Goal: Task Accomplishment & Management: Complete application form

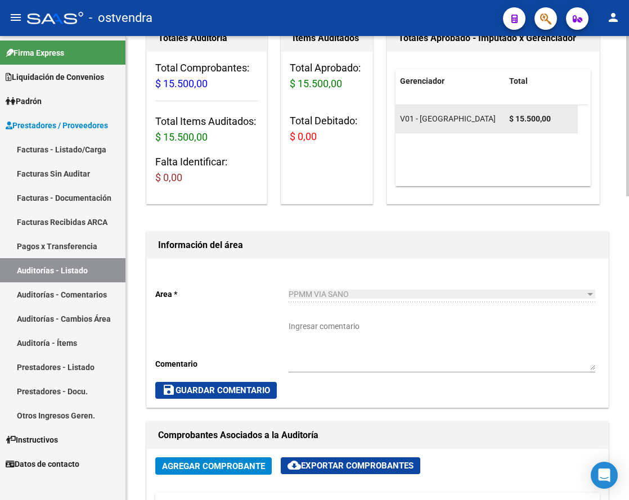
scroll to position [70, 0]
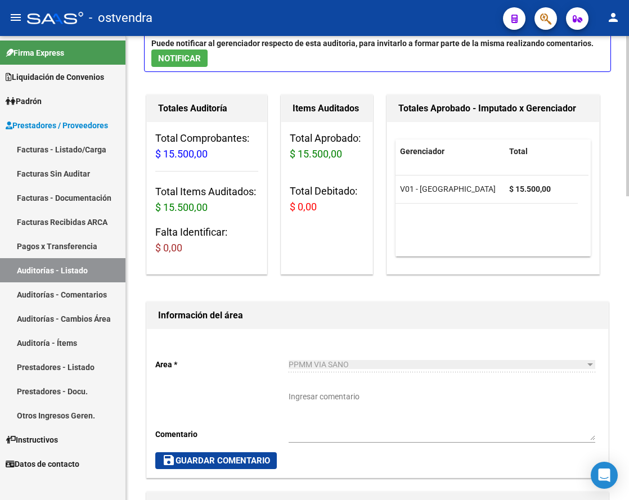
click at [269, 306] on h1 "Información del área" at bounding box center [377, 315] width 439 height 18
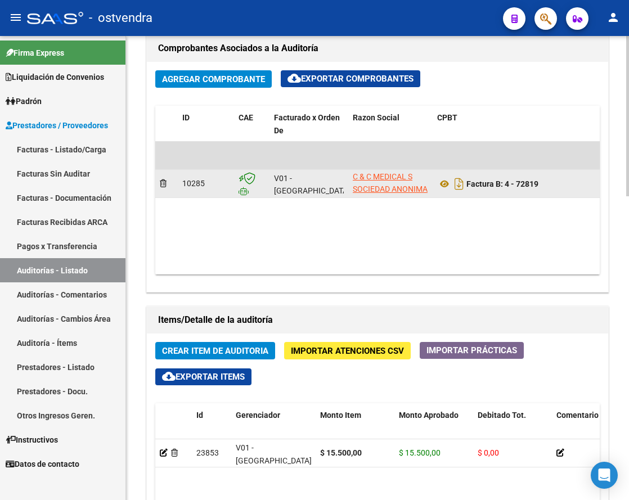
scroll to position [457, 0]
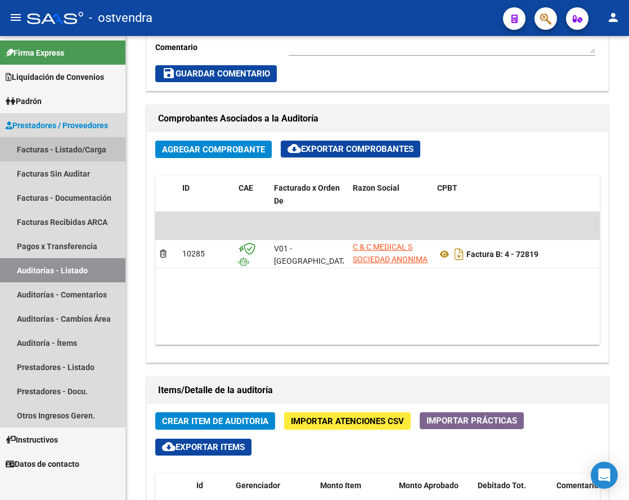
click at [61, 155] on link "Facturas - Listado/Carga" at bounding box center [62, 149] width 125 height 24
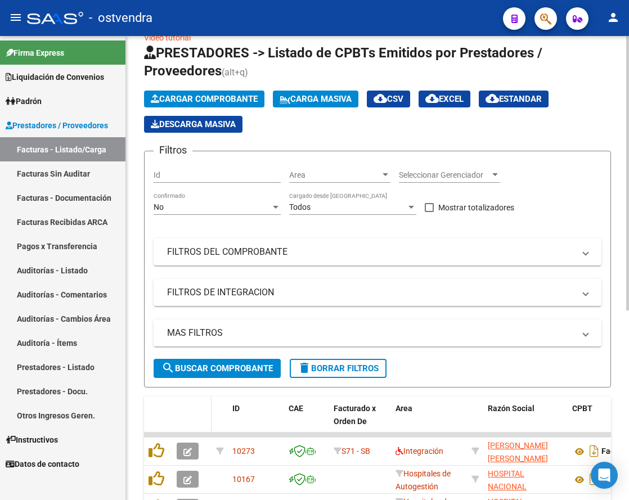
click at [177, 396] on datatable-header-cell at bounding box center [191, 420] width 39 height 49
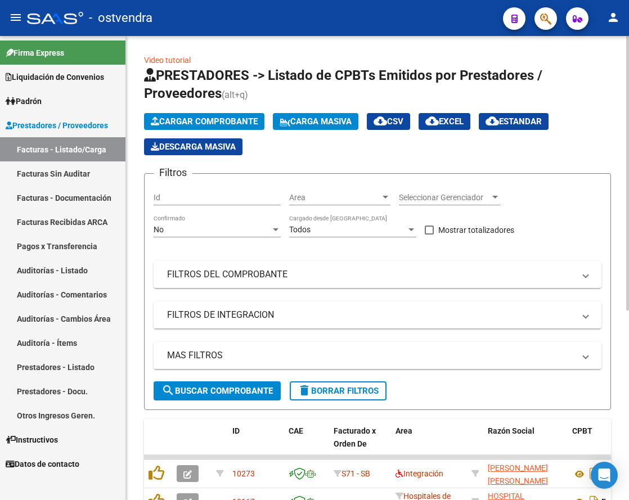
click at [223, 121] on span "Cargar Comprobante" at bounding box center [204, 121] width 107 height 10
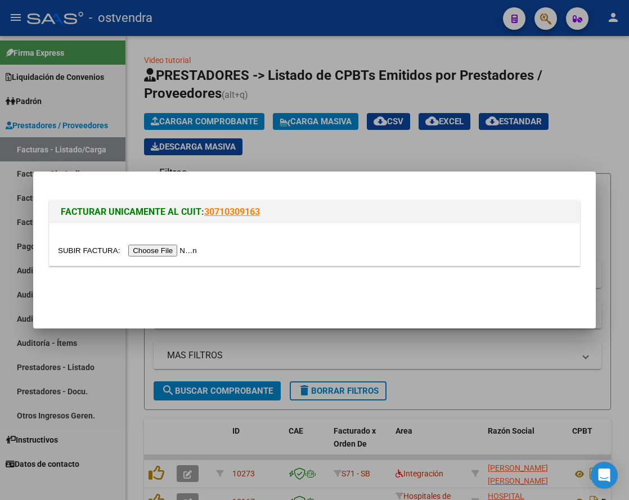
click at [198, 250] on input "file" at bounding box center [129, 251] width 142 height 12
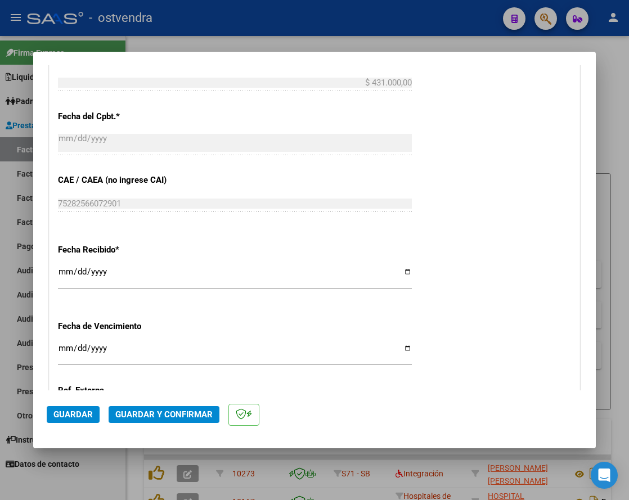
scroll to position [632, 0]
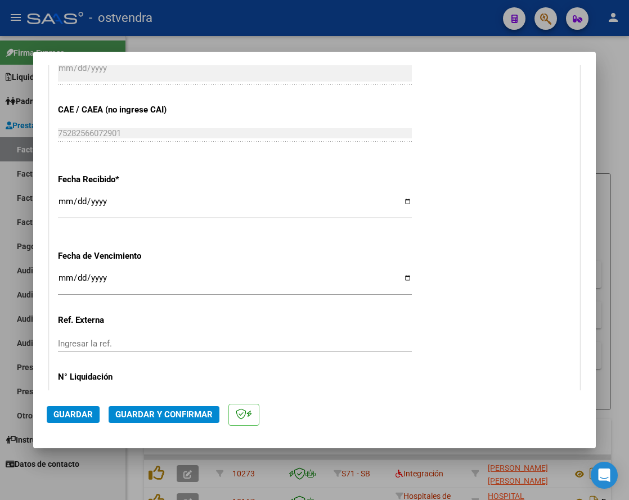
click at [60, 282] on input "Ingresar la fecha" at bounding box center [235, 282] width 354 height 18
type input "[DATE]"
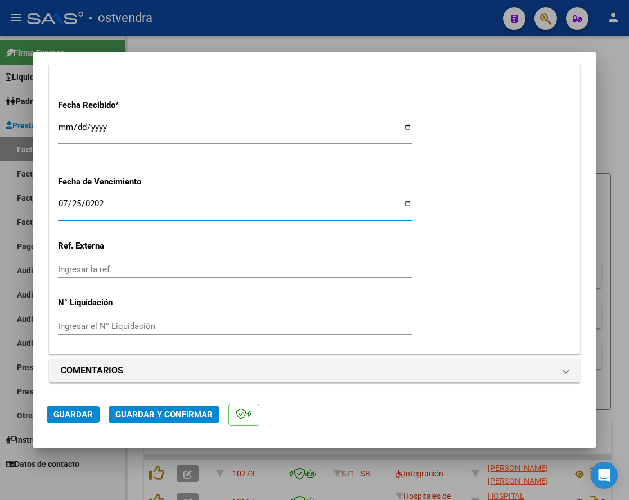
click at [129, 325] on input "Ingresar el N° Liquidación" at bounding box center [235, 326] width 354 height 10
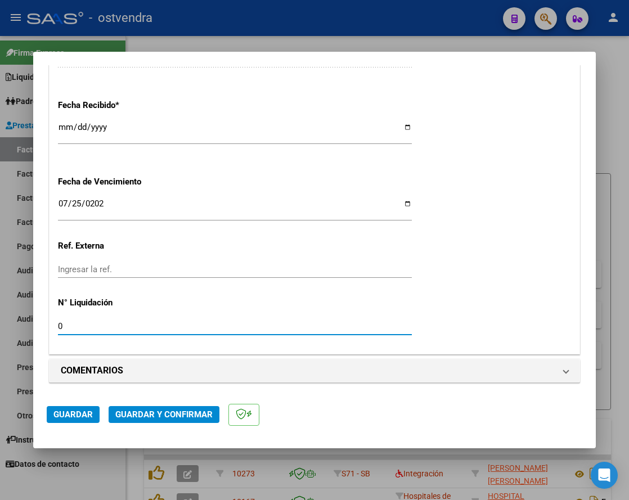
type input "07"
click at [87, 414] on span "Guardar" at bounding box center [72, 414] width 39 height 10
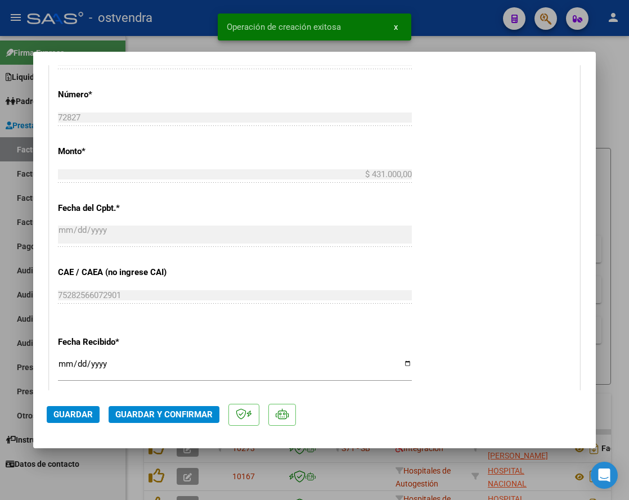
scroll to position [914, 0]
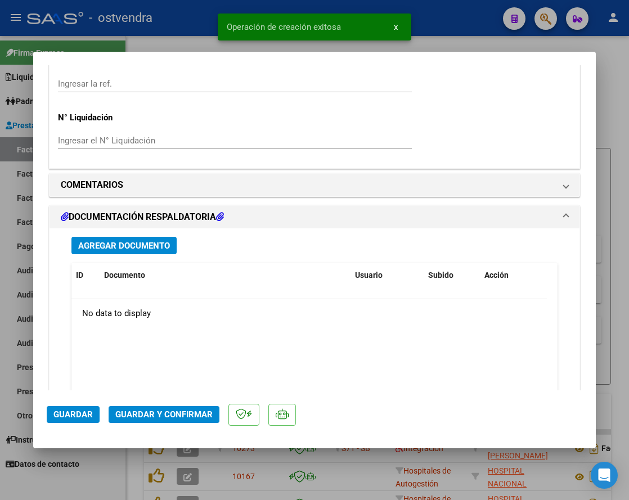
click at [130, 246] on span "Agregar Documento" at bounding box center [124, 246] width 92 height 10
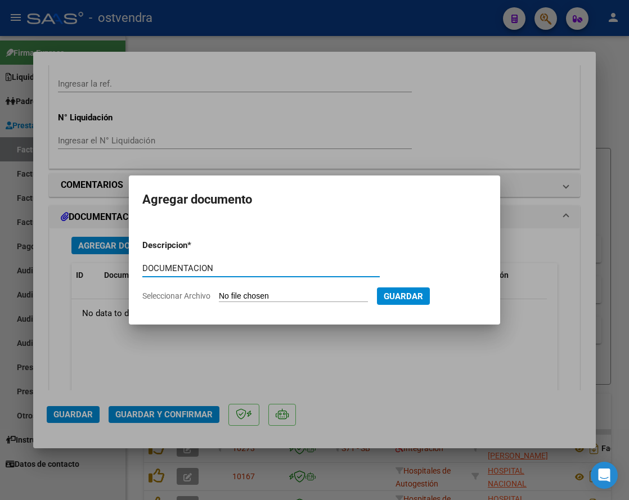
type input "DOCUMENTACION"
click at [250, 290] on form "Descripcion * DOCUMENTACION Escriba aquí una descripcion Seleccionar Archivo Gu…" at bounding box center [314, 271] width 344 height 80
click at [266, 296] on input "Seleccionar Archivo" at bounding box center [293, 296] width 149 height 11
type input "C:\fakepath\C&C 72827.zip"
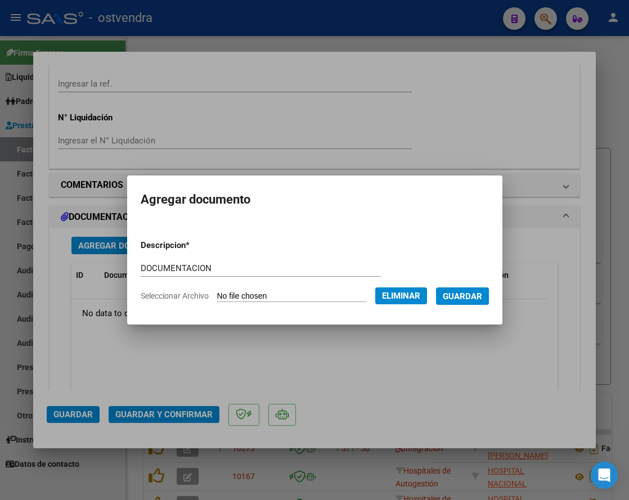
click at [471, 294] on span "Guardar" at bounding box center [461, 296] width 39 height 10
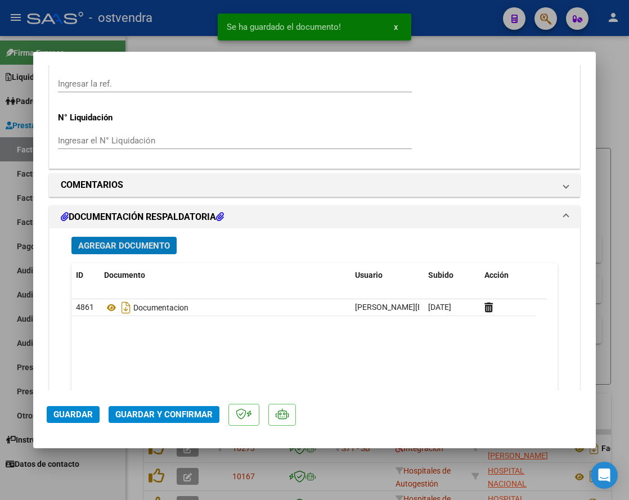
click at [608, 102] on div at bounding box center [314, 250] width 629 height 500
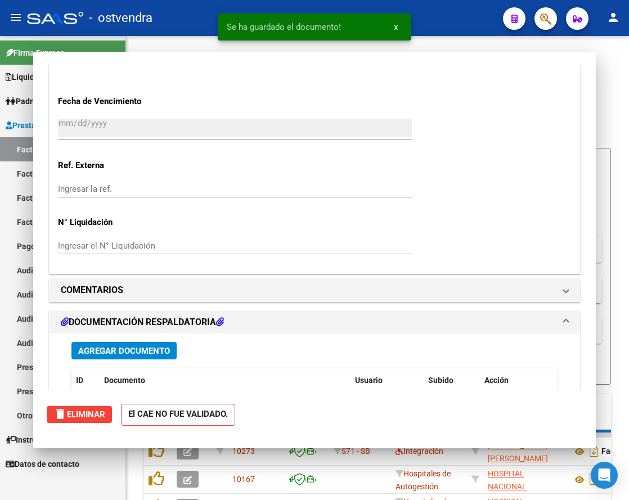
type input "$ 0,00"
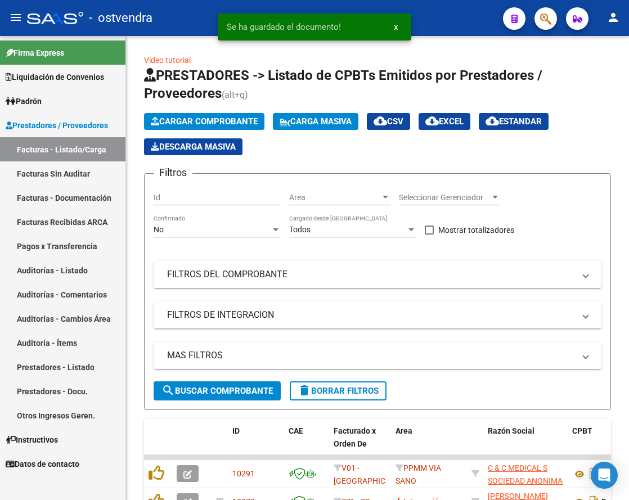
click at [69, 269] on link "Auditorías - Listado" at bounding box center [62, 270] width 125 height 24
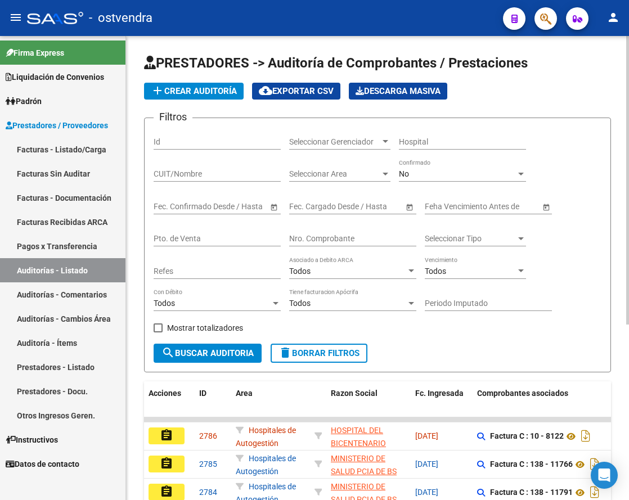
click at [209, 93] on span "add Crear Auditoría" at bounding box center [194, 91] width 86 height 10
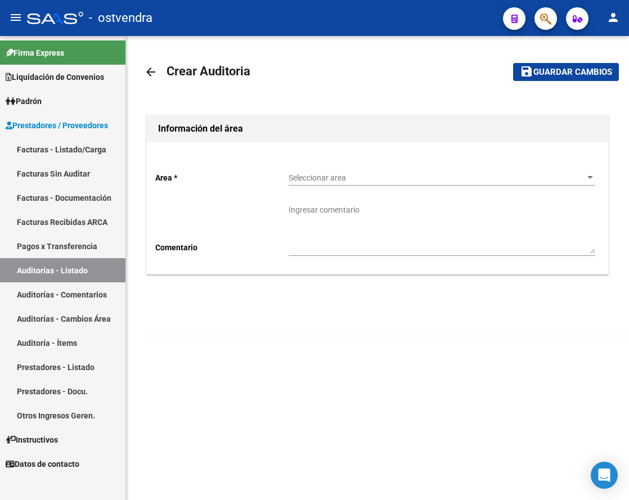
click at [329, 184] on div "Seleccionar area Seleccionar area" at bounding box center [441, 174] width 306 height 22
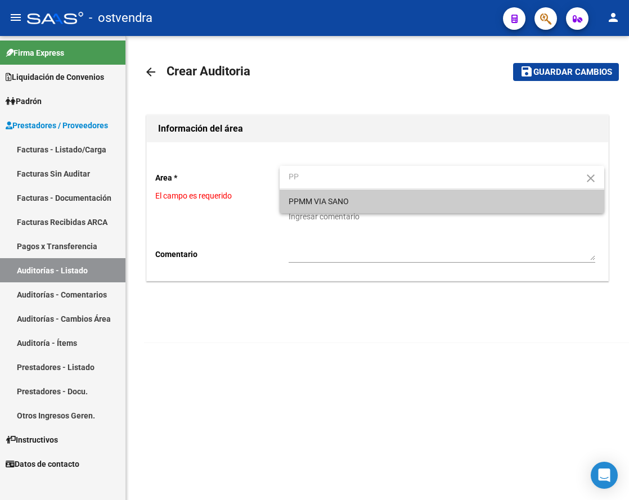
type input "PP"
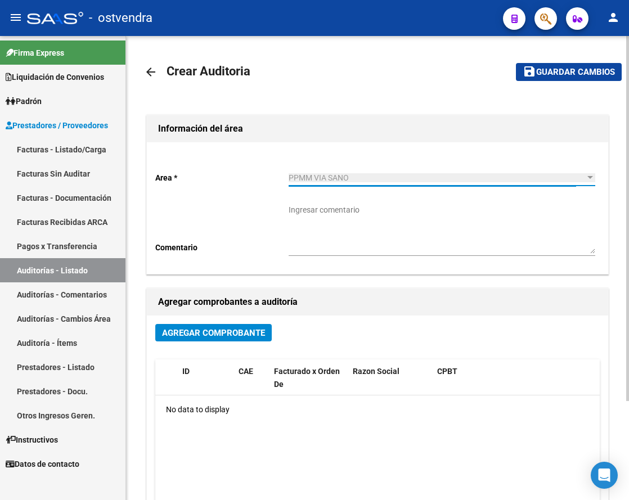
click at [237, 331] on span "Agregar Comprobante" at bounding box center [213, 333] width 103 height 10
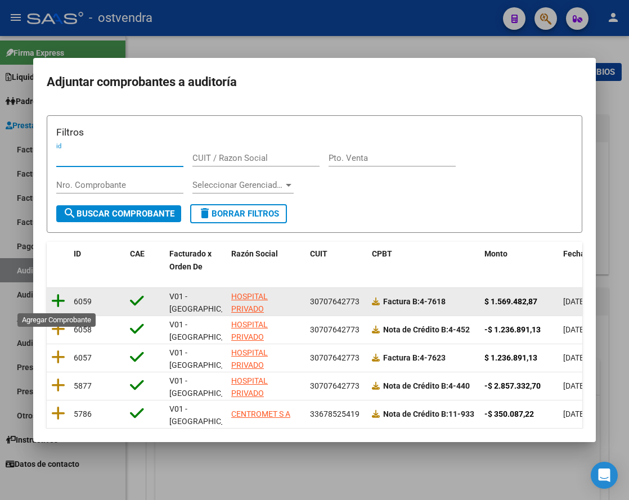
click at [57, 302] on icon at bounding box center [58, 301] width 14 height 16
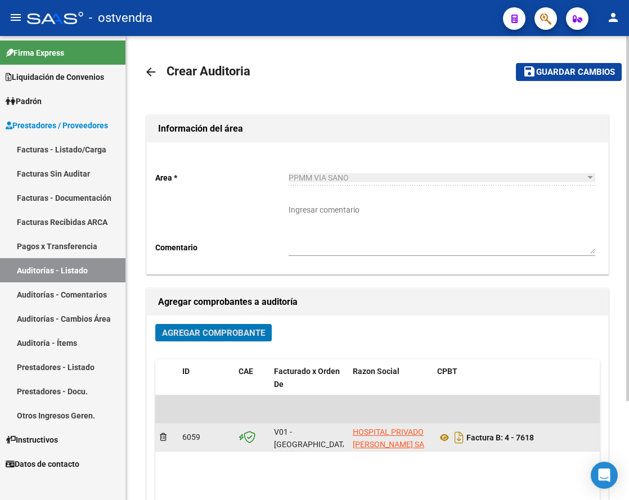
click at [164, 441] on div at bounding box center [166, 437] width 13 height 13
click at [162, 438] on icon at bounding box center [163, 437] width 7 height 8
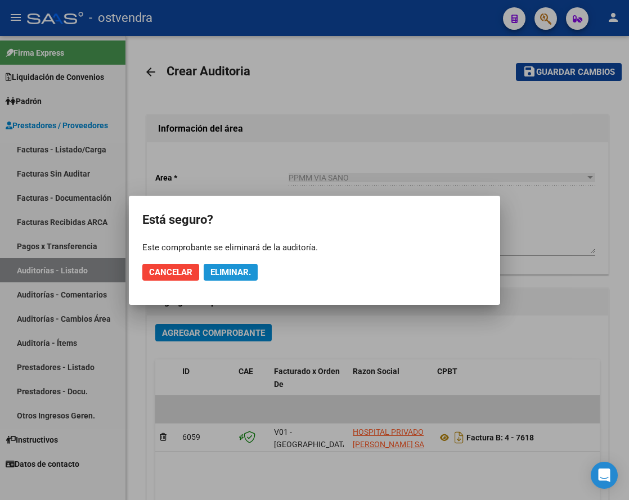
click at [219, 272] on span "Eliminar." at bounding box center [230, 272] width 40 height 10
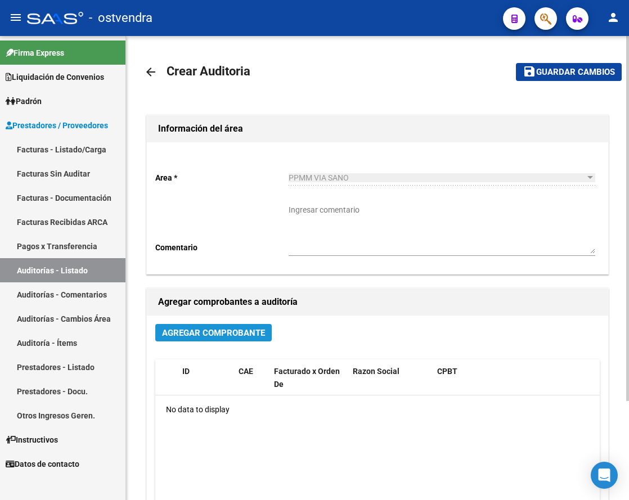
click at [191, 332] on span "Agregar Comprobante" at bounding box center [213, 333] width 103 height 10
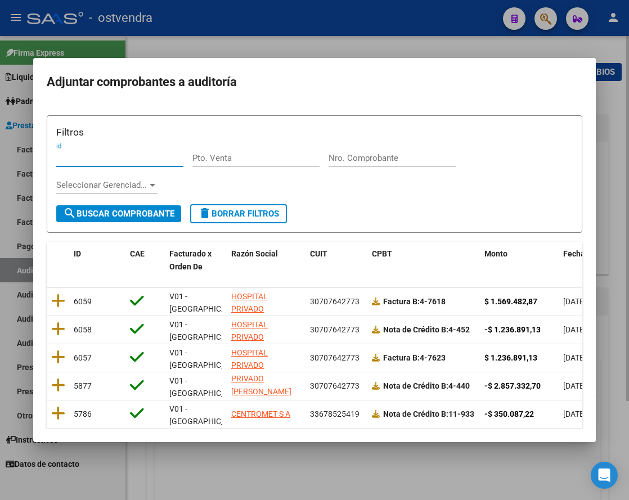
click at [467, 43] on div at bounding box center [314, 250] width 629 height 500
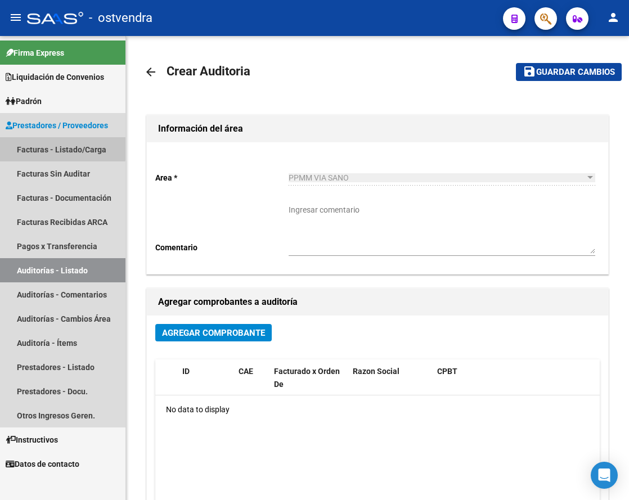
click at [57, 148] on link "Facturas - Listado/Carga" at bounding box center [62, 149] width 125 height 24
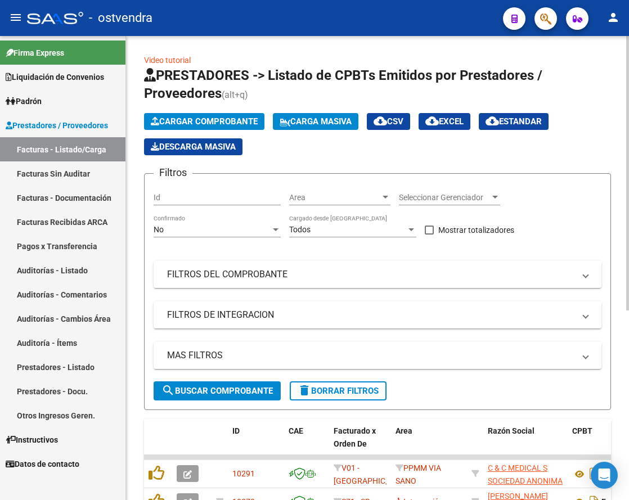
scroll to position [70, 0]
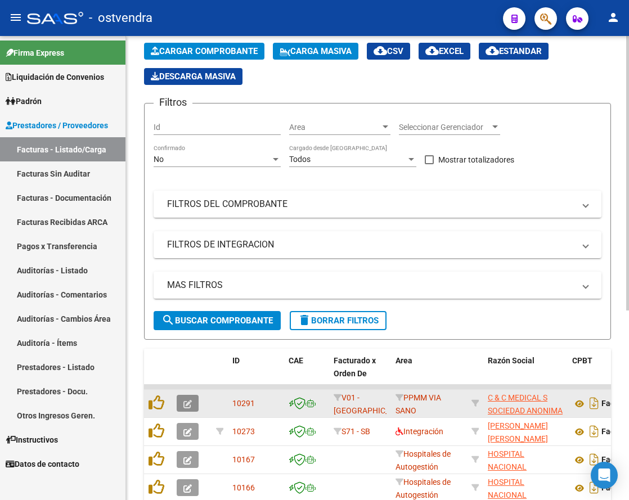
click at [185, 400] on icon "button" at bounding box center [187, 404] width 8 height 8
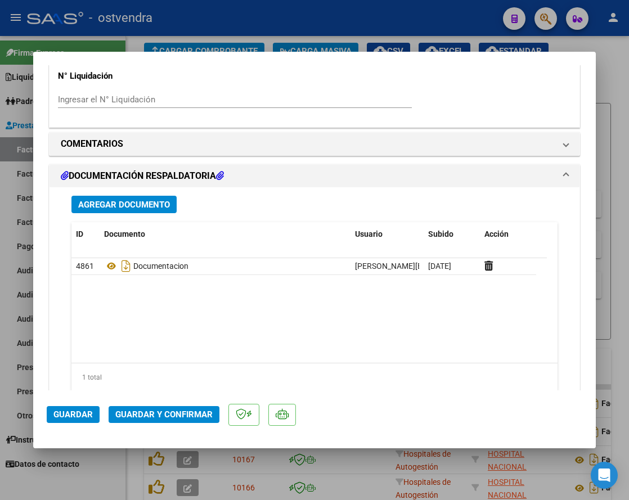
scroll to position [949, 0]
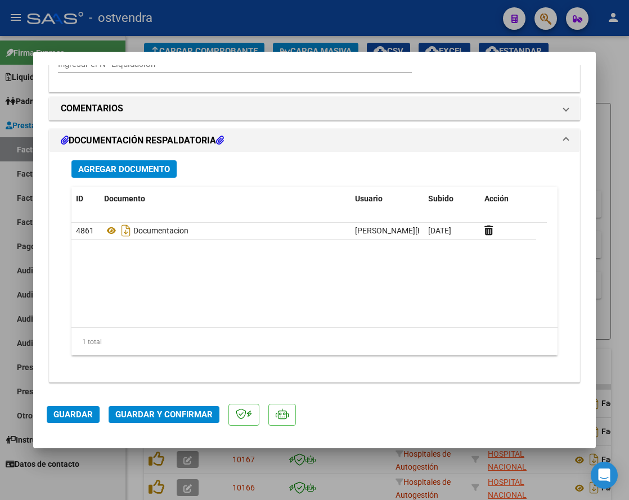
click at [193, 414] on span "Guardar y Confirmar" at bounding box center [163, 414] width 97 height 10
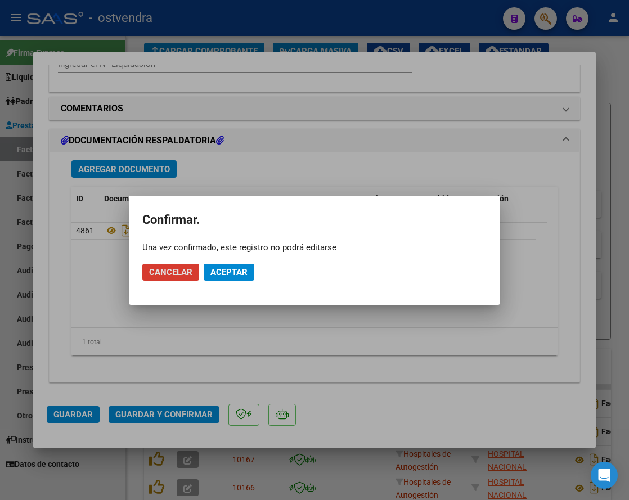
click at [236, 273] on span "Aceptar" at bounding box center [228, 272] width 37 height 10
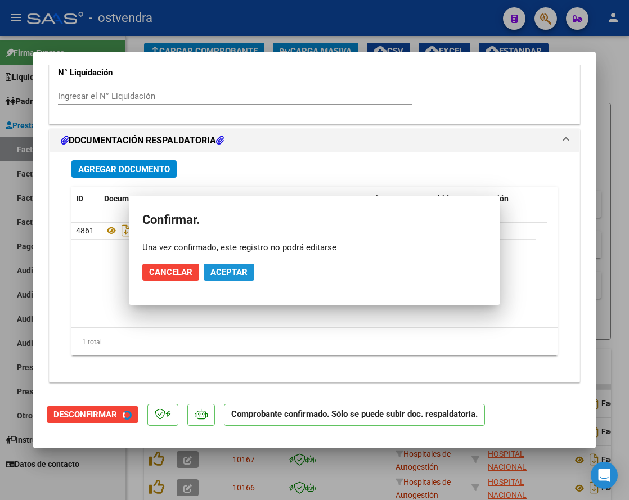
scroll to position [917, 0]
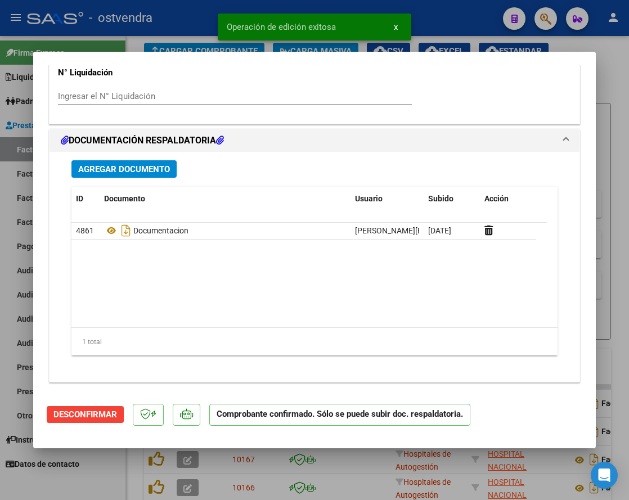
click at [618, 137] on div at bounding box center [314, 250] width 629 height 500
type input "$ 0,00"
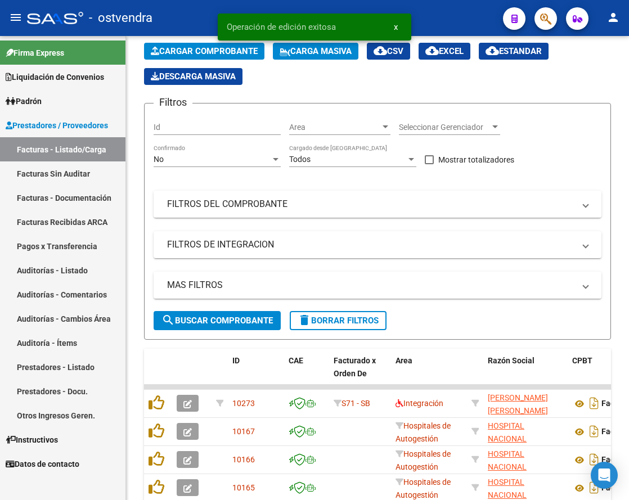
click at [61, 272] on link "Auditorías - Listado" at bounding box center [62, 270] width 125 height 24
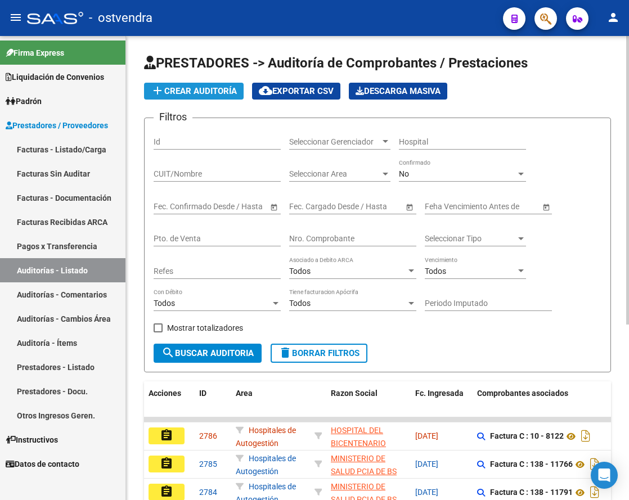
click at [211, 91] on span "add Crear Auditoría" at bounding box center [194, 91] width 86 height 10
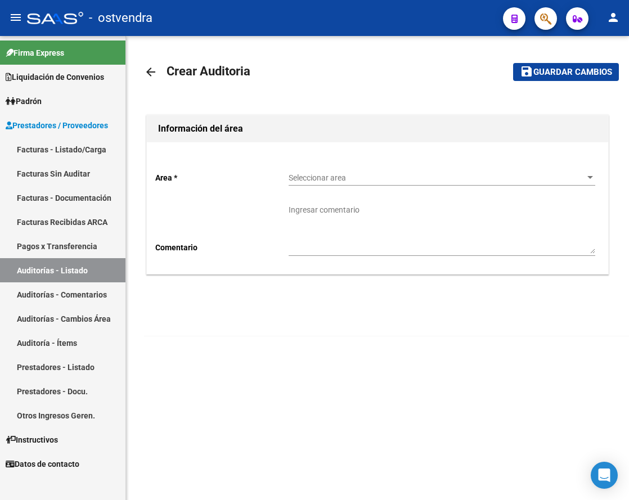
click at [331, 183] on div "Seleccionar area Seleccionar area" at bounding box center [441, 174] width 306 height 22
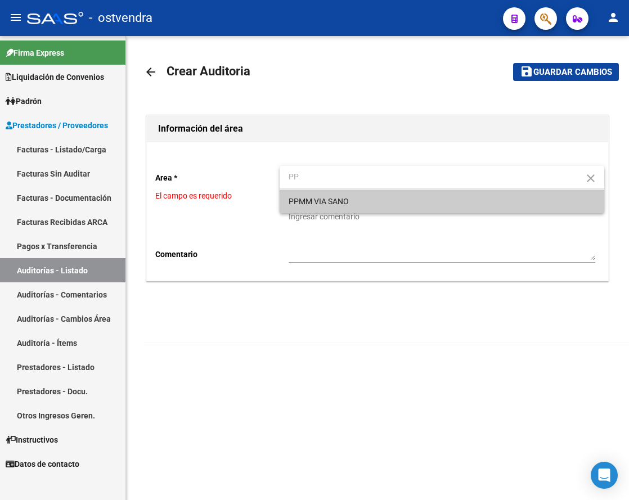
type input "PP"
click at [341, 198] on span "PPMM VIA SANO" at bounding box center [318, 201] width 60 height 9
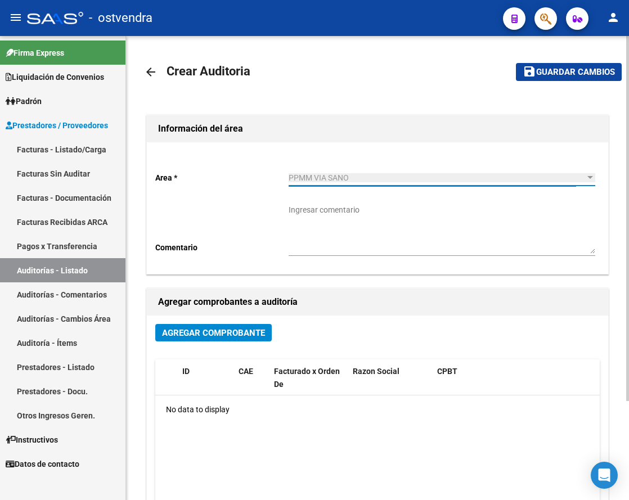
click at [227, 328] on span "Agregar Comprobante" at bounding box center [213, 333] width 103 height 10
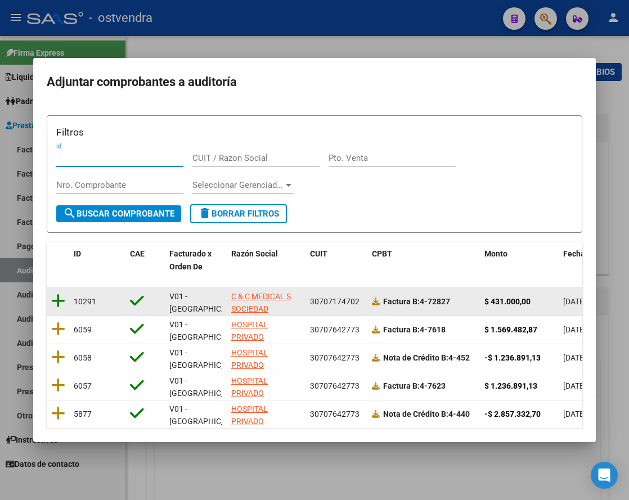
click at [64, 302] on icon at bounding box center [58, 301] width 14 height 16
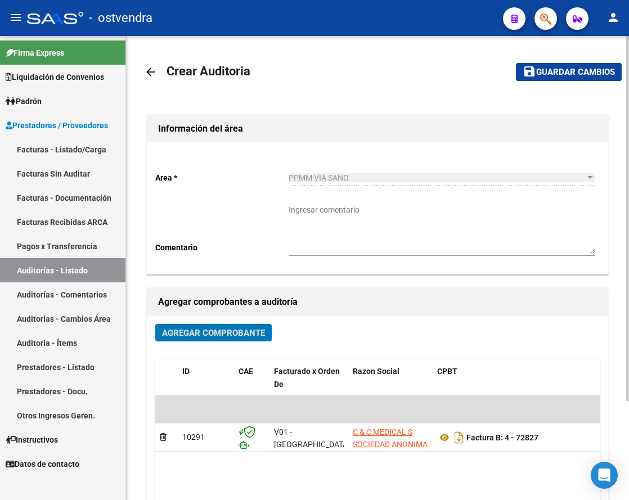
click at [553, 67] on span "Guardar cambios" at bounding box center [575, 72] width 79 height 10
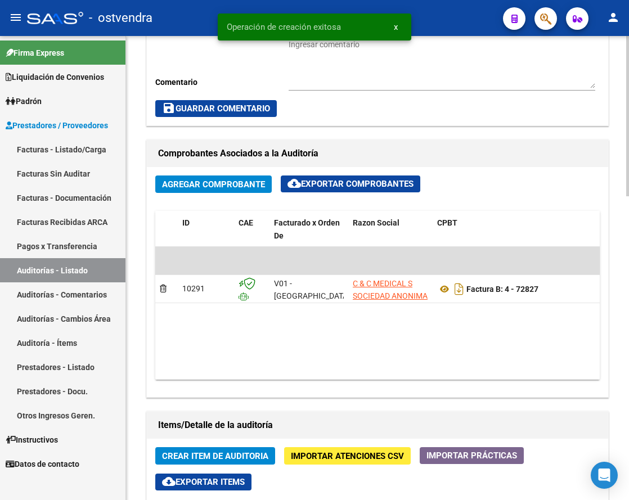
scroll to position [632, 0]
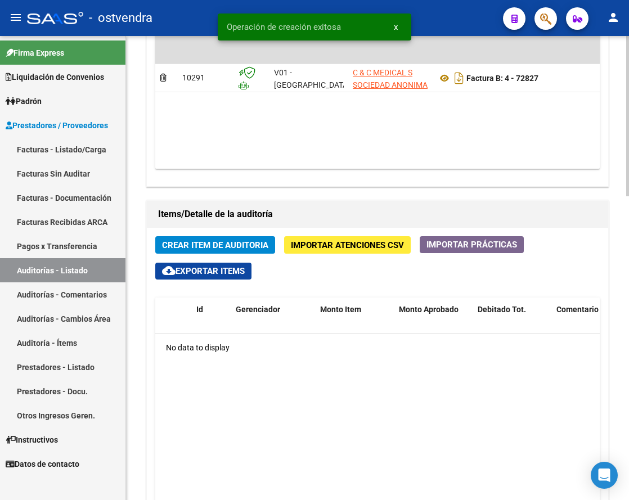
click at [240, 241] on span "Crear Item de Auditoria" at bounding box center [215, 245] width 106 height 10
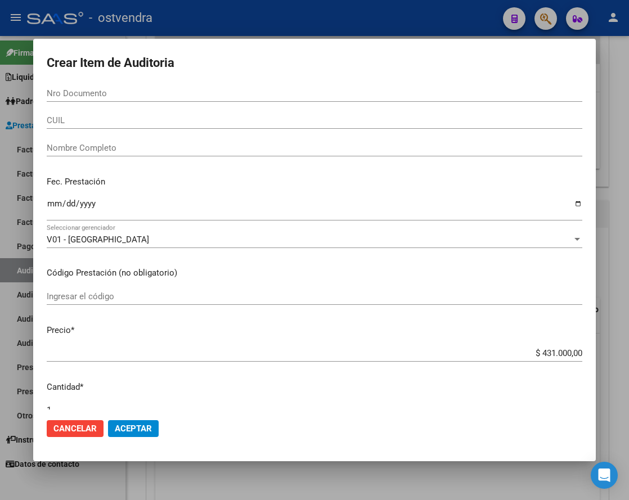
click at [180, 96] on input "Nro Documento" at bounding box center [314, 93] width 535 height 10
type input "21876114"
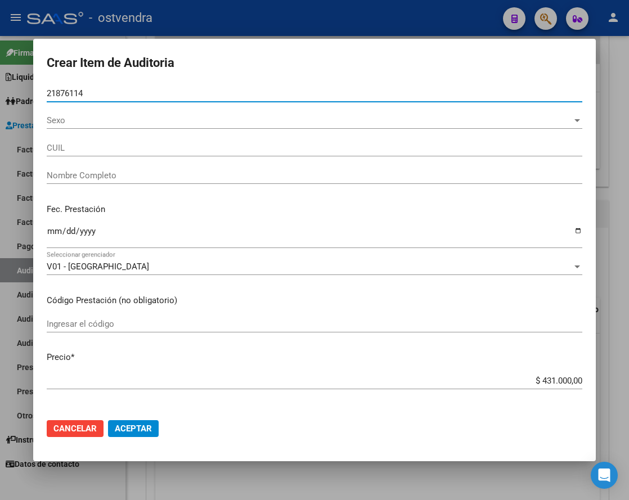
type input "27218761149"
type input "[PERSON_NAME] [PERSON_NAME]"
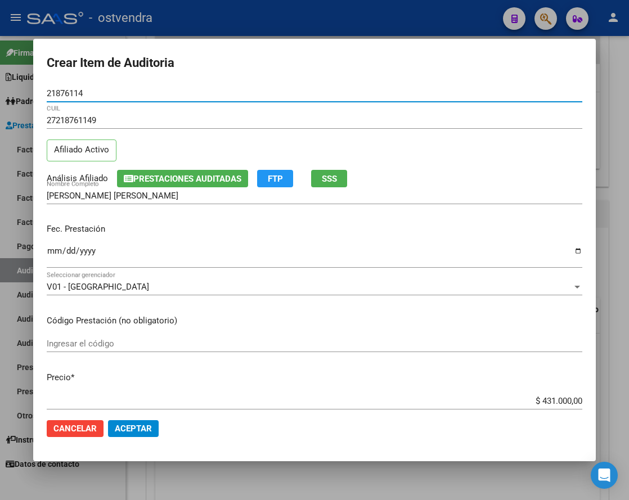
type input "21876114"
click at [141, 424] on span "Aceptar" at bounding box center [133, 428] width 37 height 10
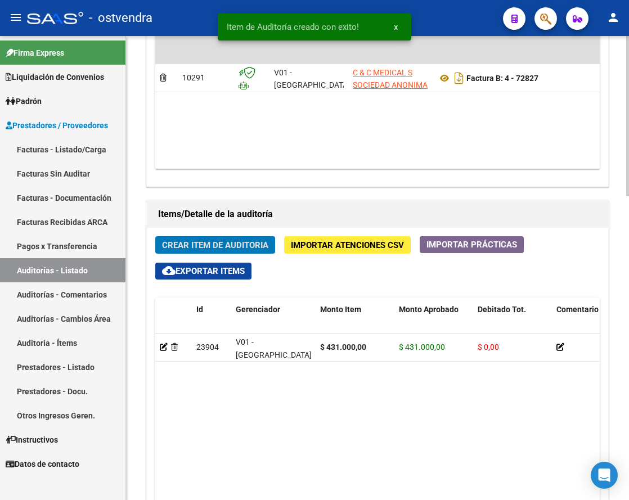
scroll to position [633, 0]
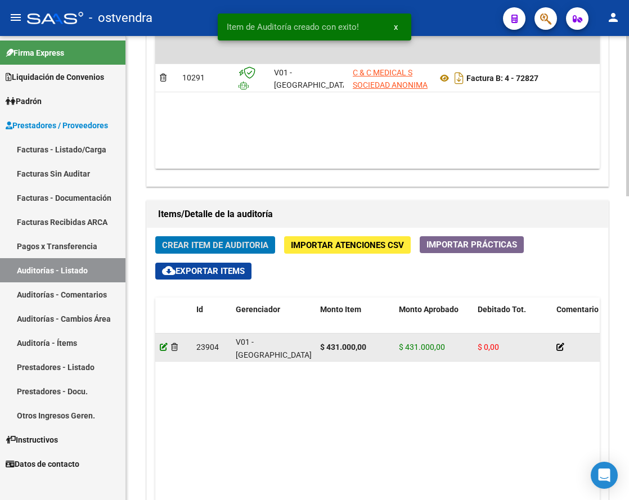
click at [162, 343] on icon at bounding box center [164, 347] width 8 height 8
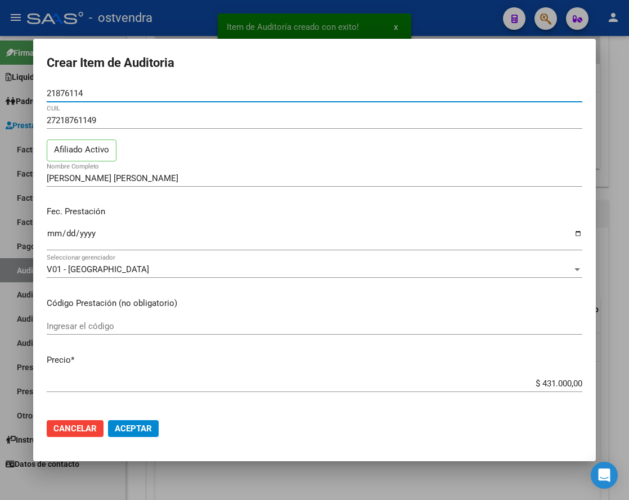
click at [157, 430] on button "Aceptar" at bounding box center [133, 428] width 51 height 17
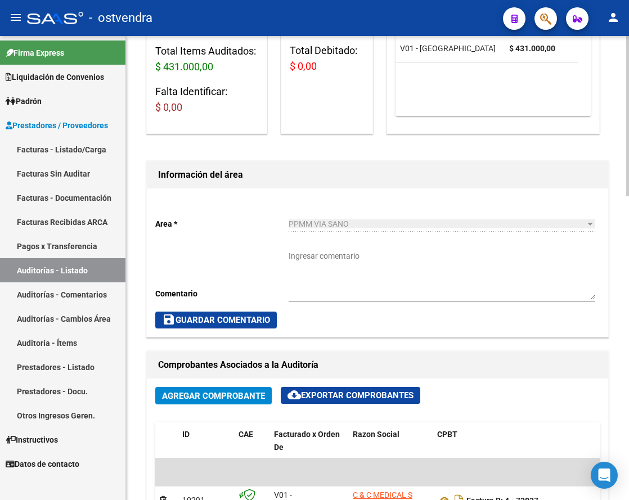
scroll to position [351, 0]
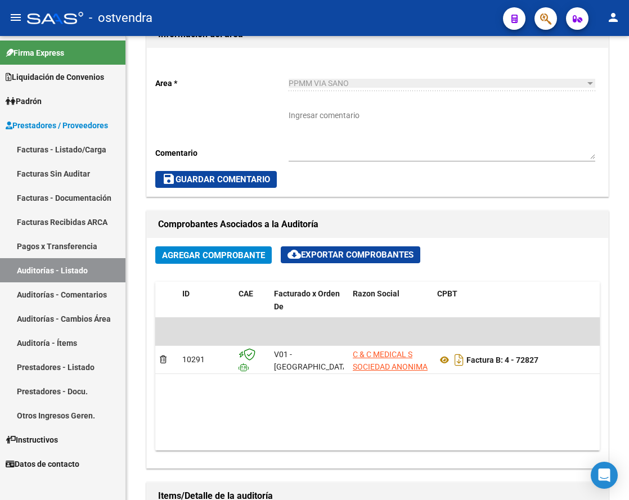
click at [65, 150] on link "Facturas - Listado/Carga" at bounding box center [62, 149] width 125 height 24
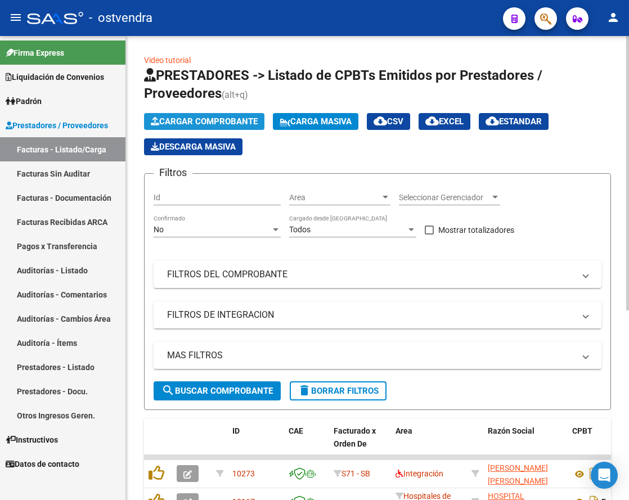
click at [212, 122] on span "Cargar Comprobante" at bounding box center [204, 121] width 107 height 10
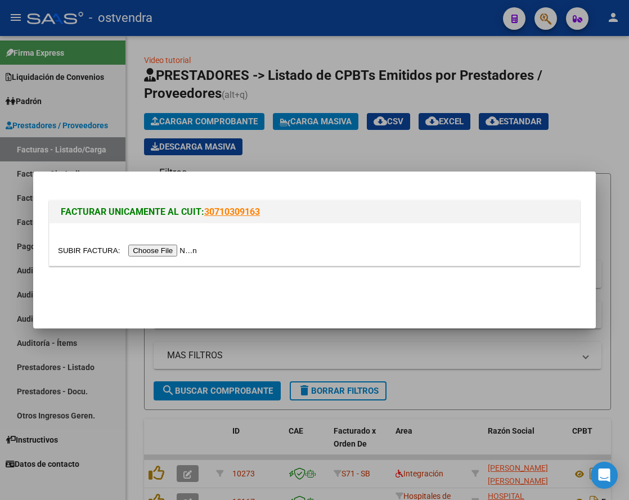
click at [170, 251] on input "file" at bounding box center [129, 251] width 142 height 12
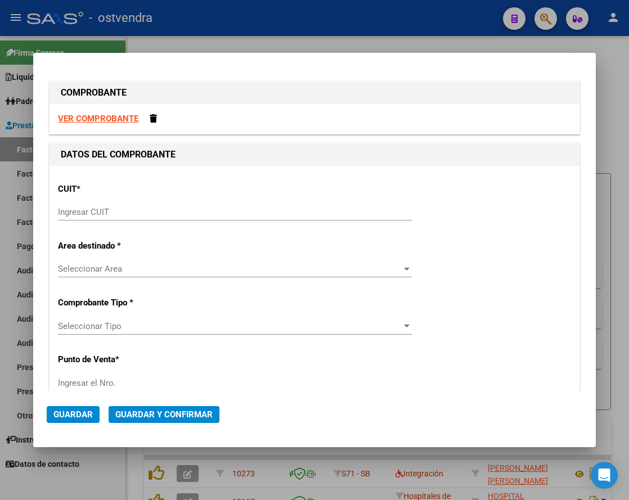
click at [133, 211] on input "Ingresar CUIT" at bounding box center [235, 212] width 354 height 10
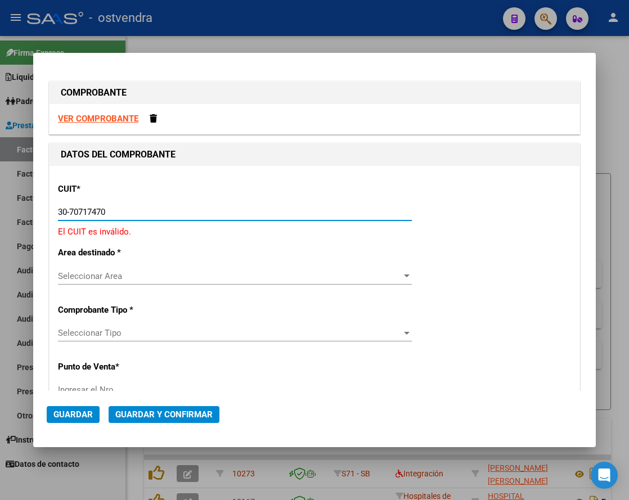
type input "30-70717470-2"
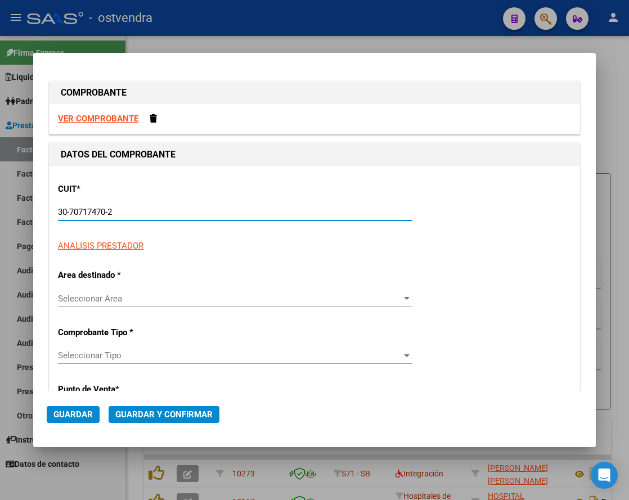
type input "4"
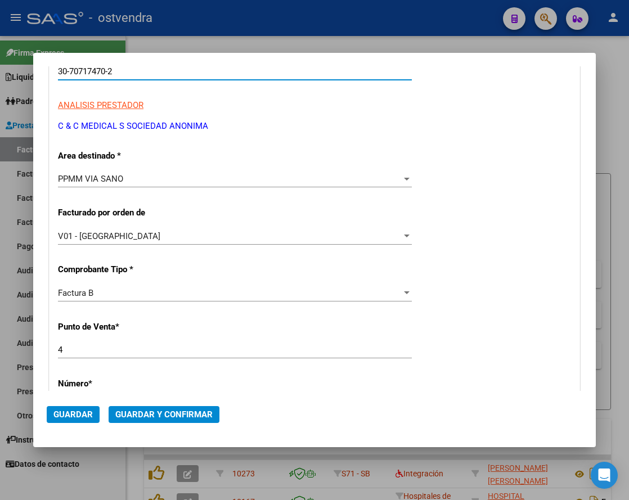
scroll to position [281, 0]
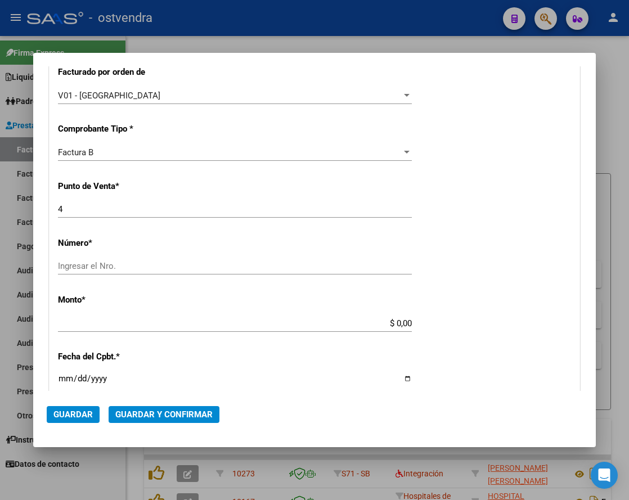
type input "30-70717470-2"
click at [150, 270] on input "Ingresar el Nro." at bounding box center [235, 266] width 354 height 10
type input "72881"
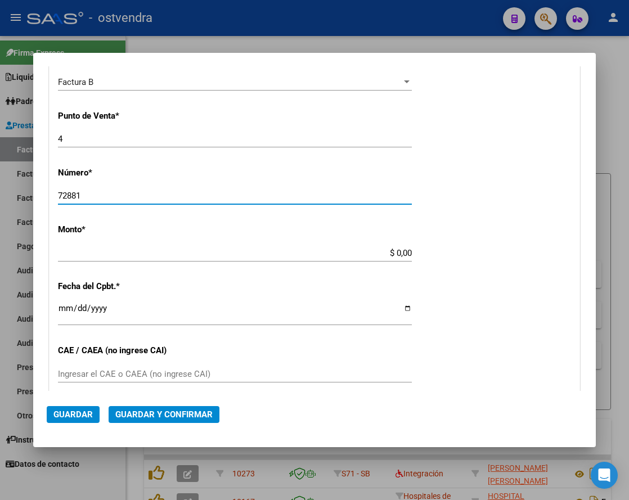
scroll to position [422, 0]
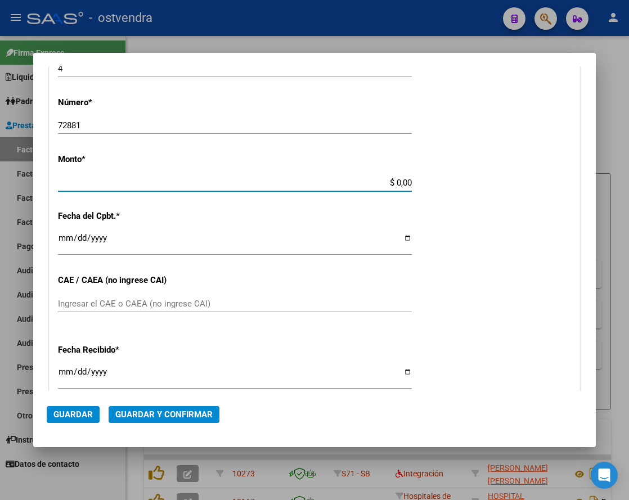
click at [329, 180] on input "$ 0,00" at bounding box center [235, 183] width 354 height 10
type input "$ 360.000,00"
type input "[DATE]"
type input "75292787760693"
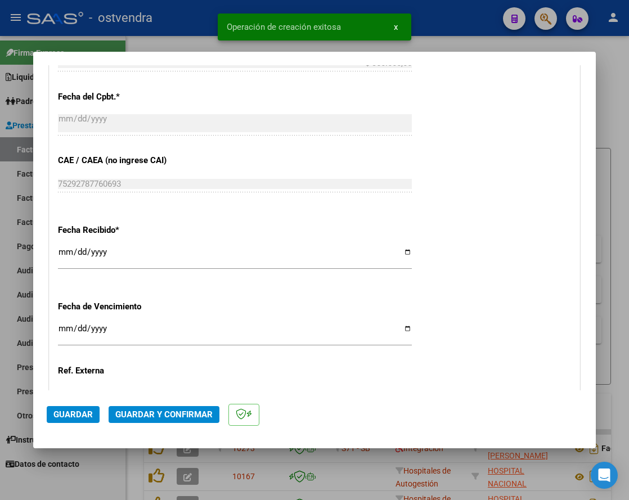
scroll to position [632, 0]
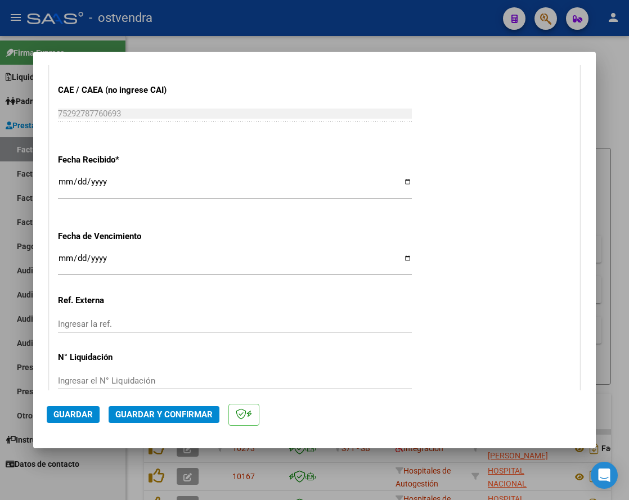
click at [60, 259] on input "Ingresar la fecha" at bounding box center [235, 263] width 354 height 18
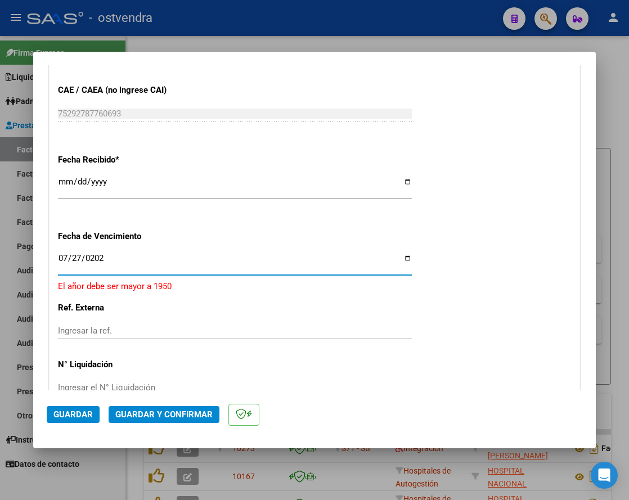
type input "[DATE]"
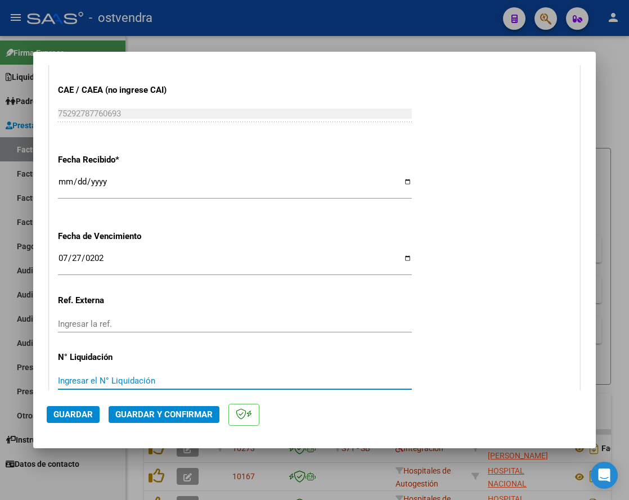
click at [133, 383] on input "Ingresar el N° Liquidación" at bounding box center [235, 381] width 354 height 10
type input "07"
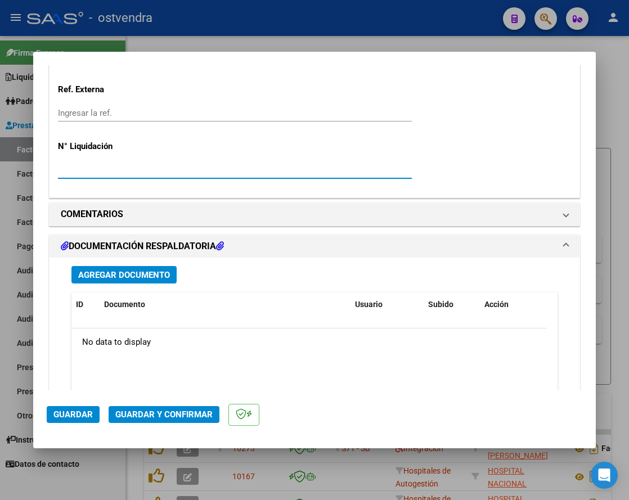
click at [118, 273] on span "Agregar Documento" at bounding box center [124, 275] width 92 height 10
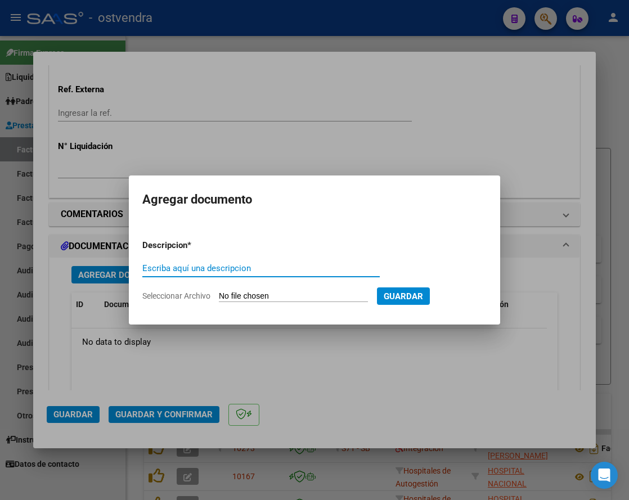
click at [198, 270] on input "Escriba aquí una descripcion" at bounding box center [260, 268] width 237 height 10
type input "DOCUMENTACION"
click at [252, 294] on input "Seleccionar Archivo" at bounding box center [293, 296] width 149 height 11
type input "C:\fakepath\C&C 72881.zip"
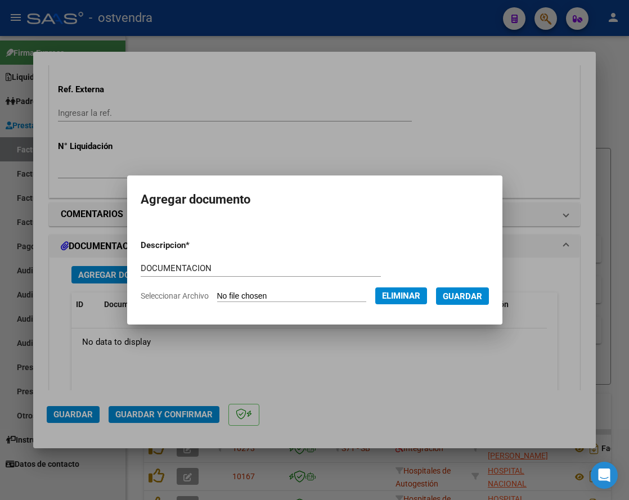
click at [475, 293] on span "Guardar" at bounding box center [461, 296] width 39 height 10
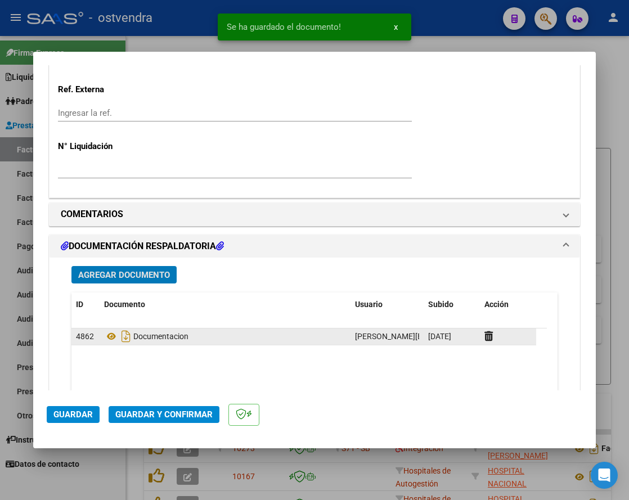
scroll to position [914, 0]
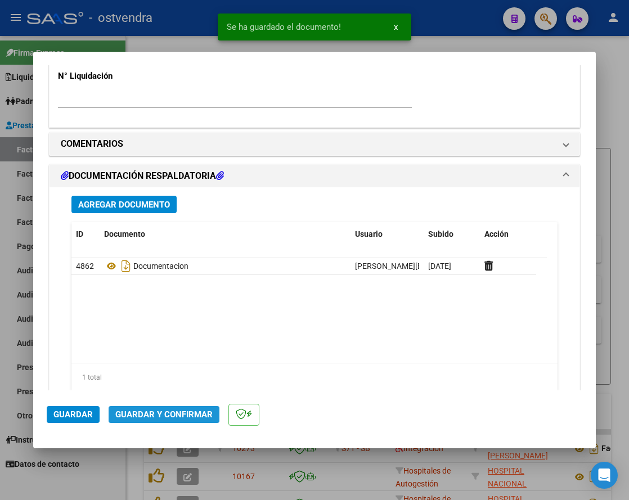
click at [168, 410] on span "Guardar y Confirmar" at bounding box center [163, 414] width 97 height 10
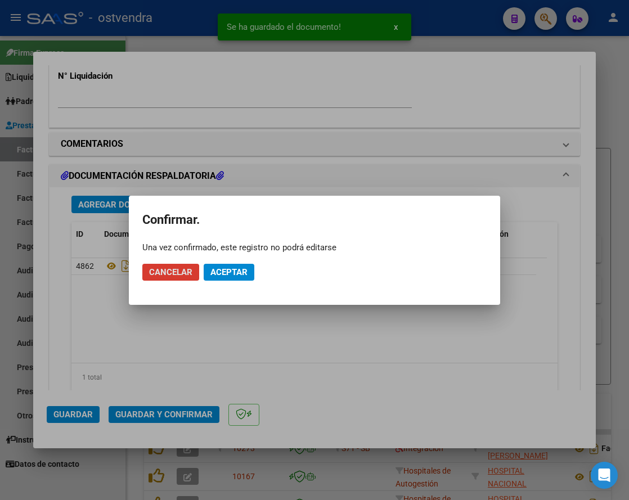
click at [228, 274] on span "Aceptar" at bounding box center [228, 272] width 37 height 10
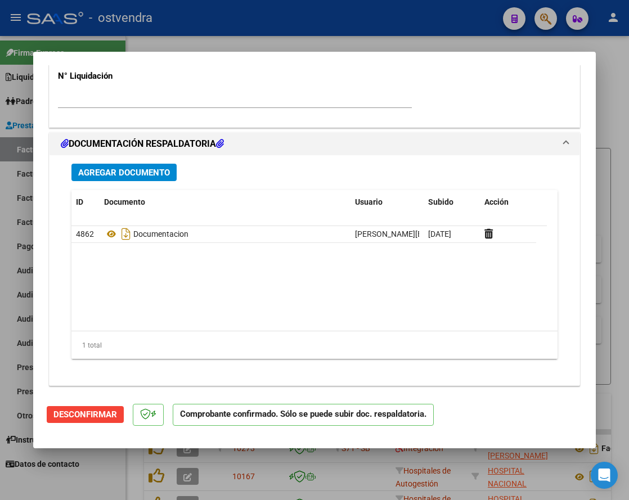
click at [609, 129] on div at bounding box center [314, 250] width 629 height 500
type input "$ 0,00"
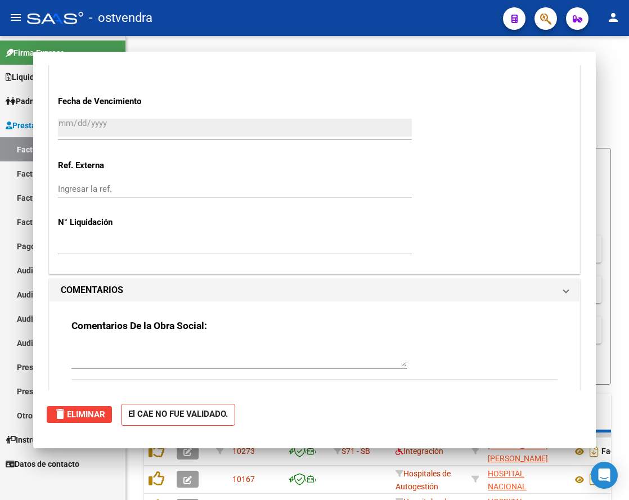
scroll to position [1060, 0]
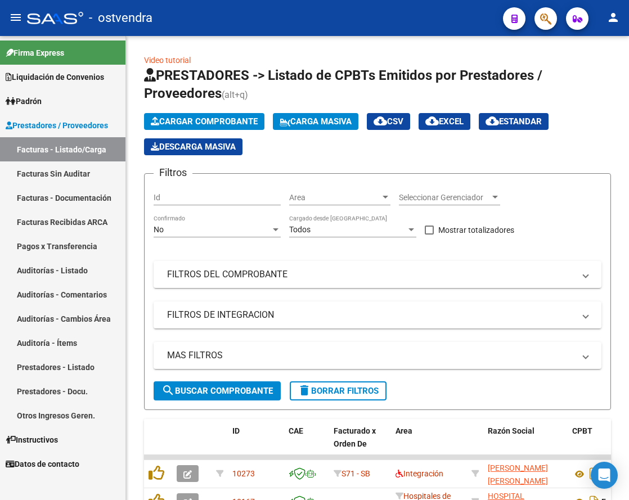
click at [56, 271] on link "Auditorías - Listado" at bounding box center [62, 270] width 125 height 24
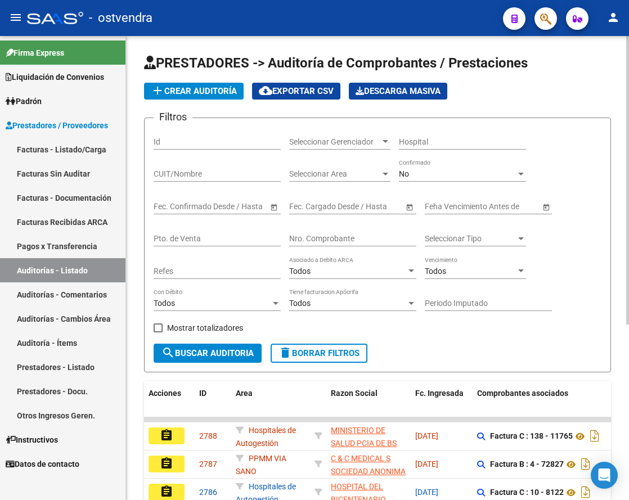
click at [188, 97] on button "add Crear Auditoría" at bounding box center [194, 91] width 100 height 17
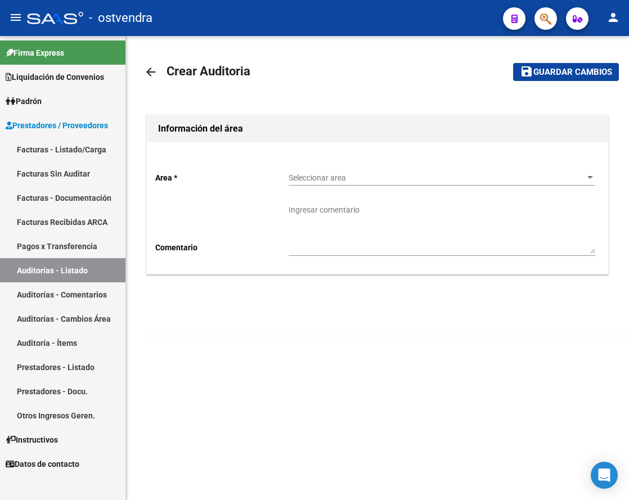
click at [335, 177] on span "Seleccionar area" at bounding box center [436, 178] width 296 height 10
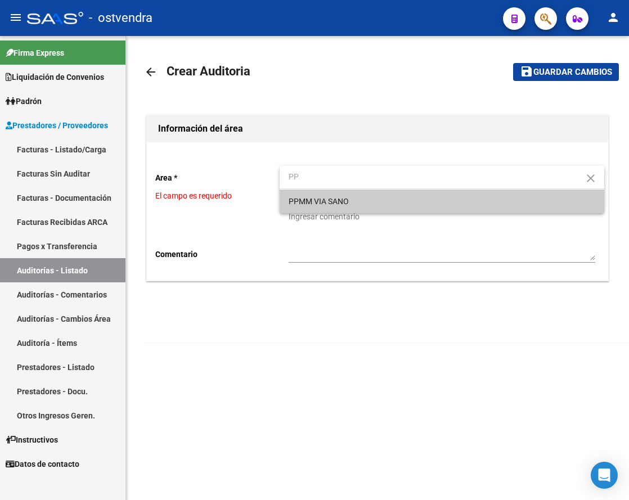
type input "PP"
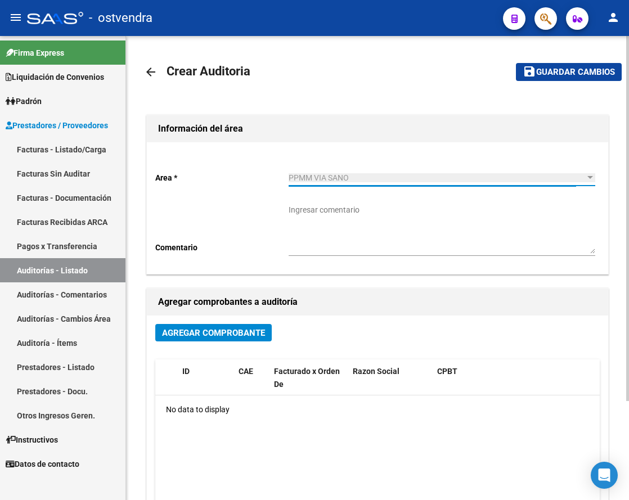
scroll to position [70, 0]
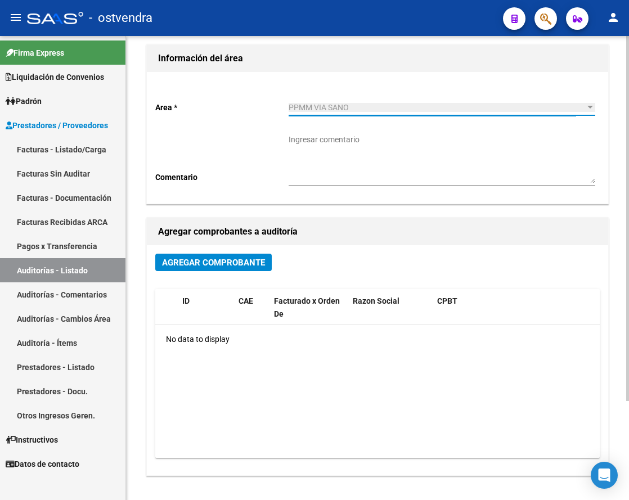
click at [252, 261] on span "Agregar Comprobante" at bounding box center [213, 262] width 103 height 10
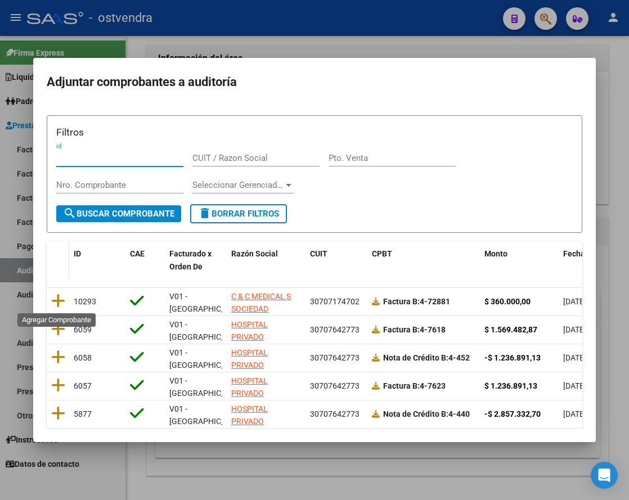
click at [57, 302] on icon at bounding box center [58, 301] width 14 height 16
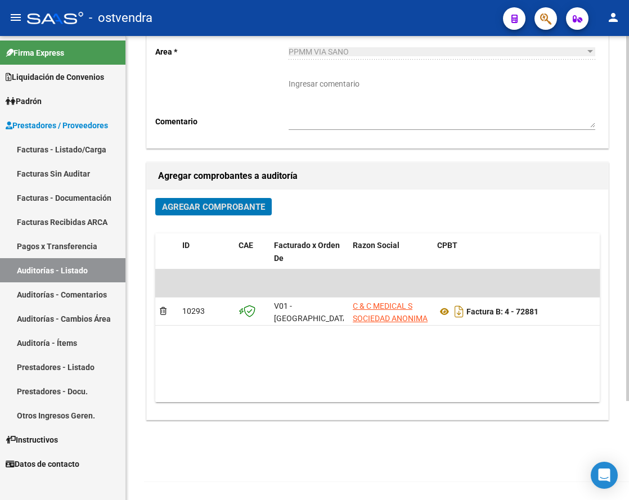
scroll to position [0, 0]
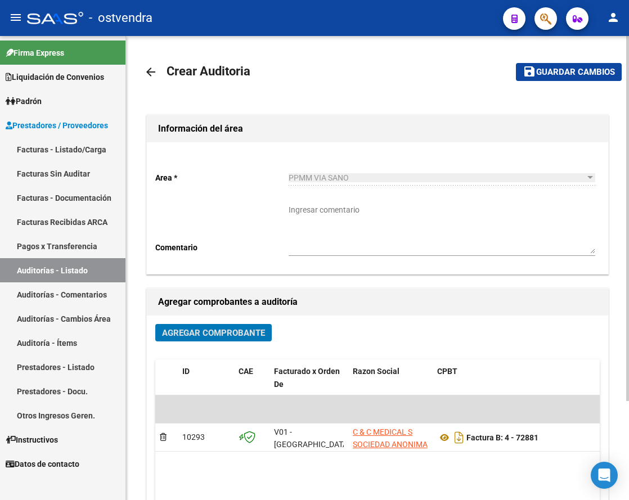
click at [550, 76] on span "Guardar cambios" at bounding box center [575, 72] width 79 height 10
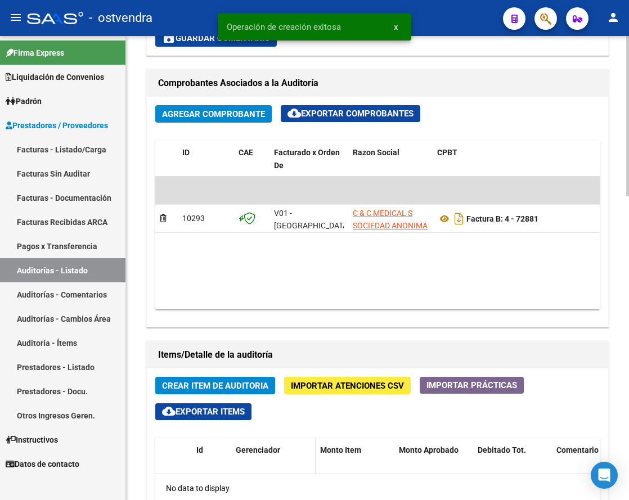
scroll to position [562, 0]
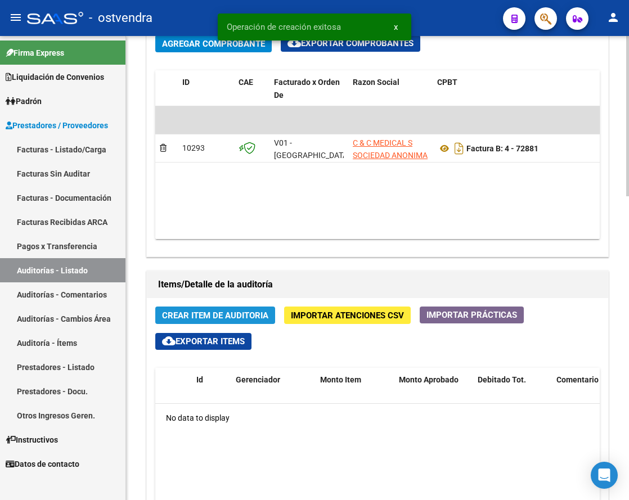
click at [250, 322] on button "Crear Item de Auditoria" at bounding box center [215, 314] width 120 height 17
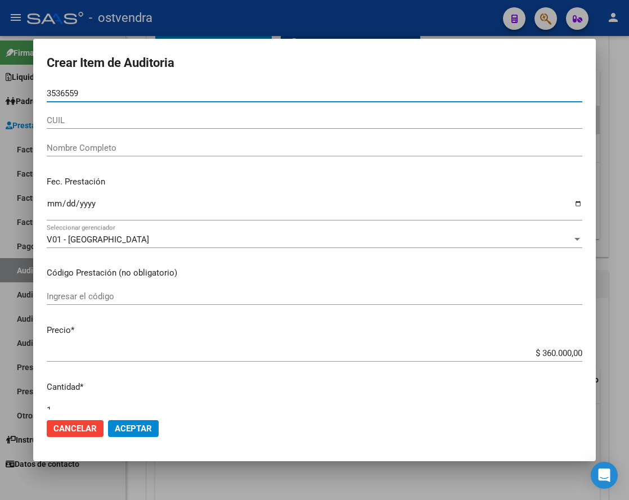
type input "35365590"
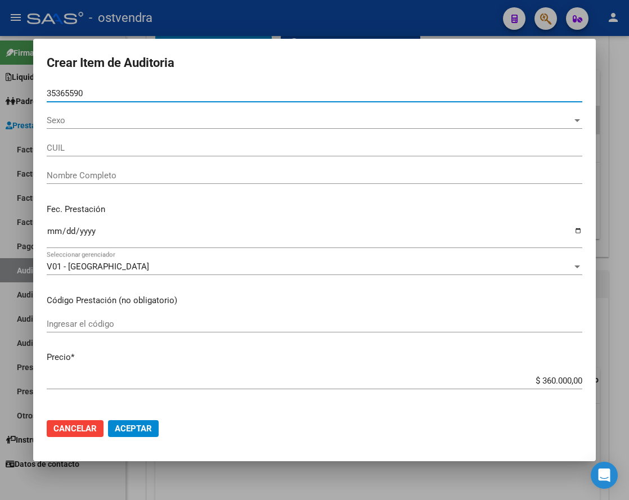
type input "27353655901"
type input "[PERSON_NAME]"
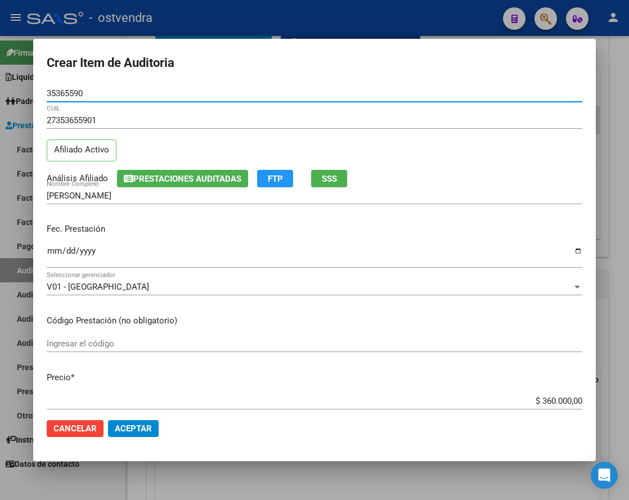
type input "35365590"
click at [137, 429] on span "Aceptar" at bounding box center [133, 428] width 37 height 10
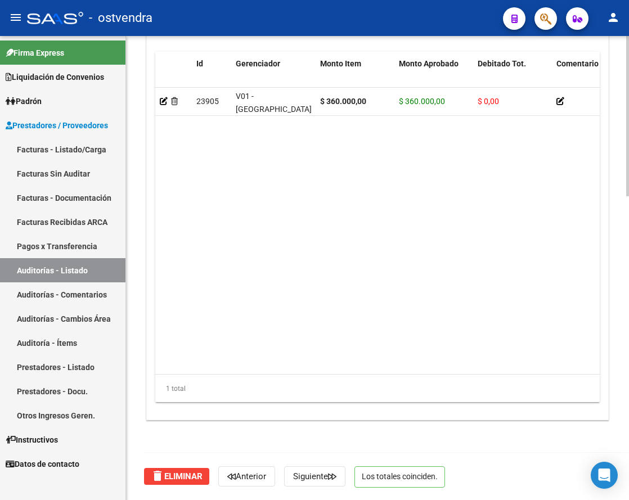
scroll to position [598, 0]
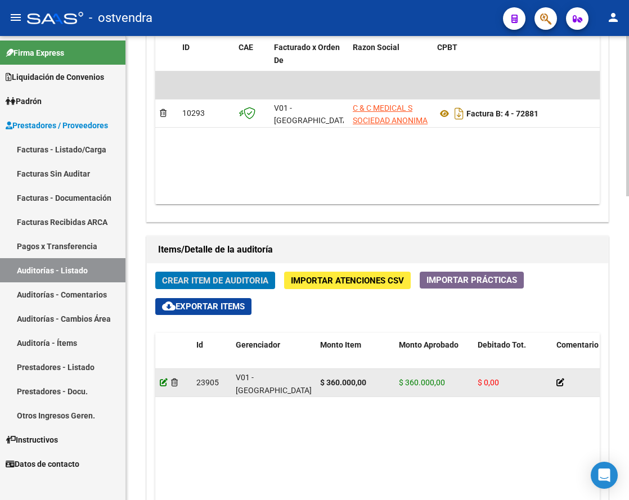
click at [161, 384] on icon at bounding box center [164, 382] width 8 height 8
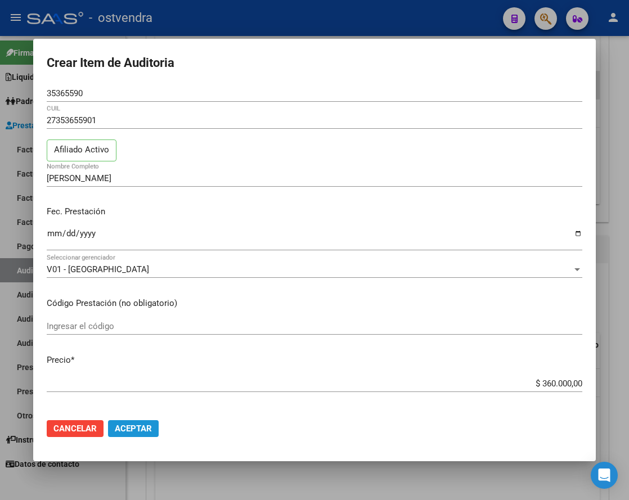
click at [137, 427] on span "Aceptar" at bounding box center [133, 428] width 37 height 10
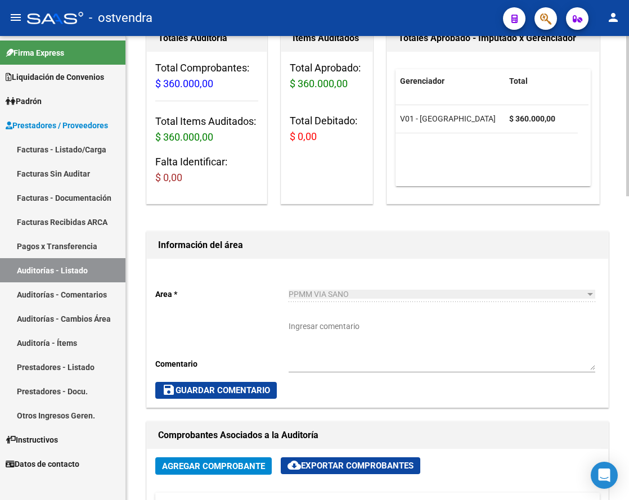
scroll to position [0, 0]
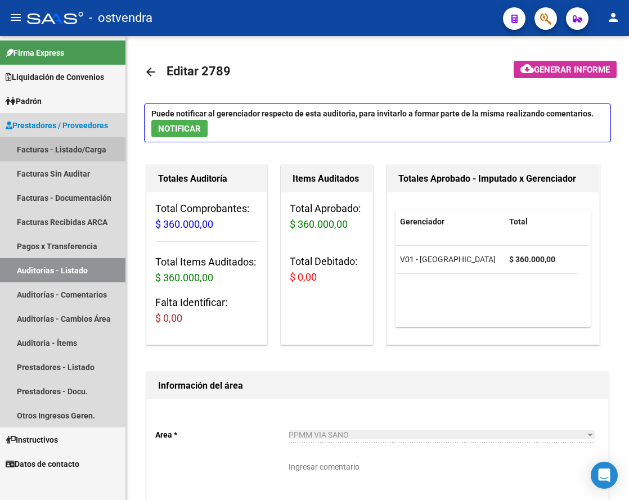
click at [68, 148] on link "Facturas - Listado/Carga" at bounding box center [62, 149] width 125 height 24
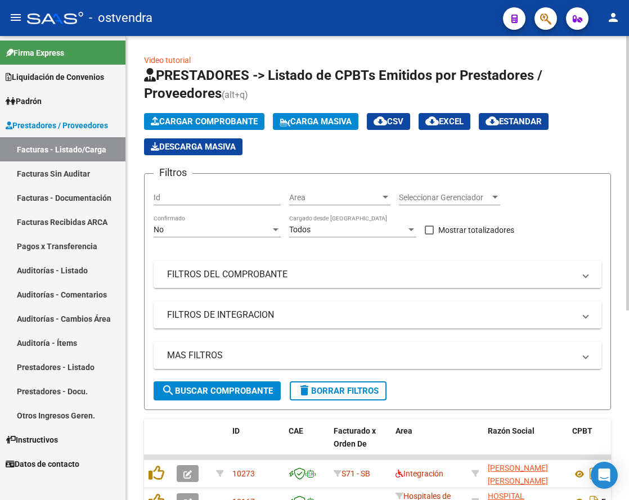
click at [173, 118] on span "Cargar Comprobante" at bounding box center [204, 121] width 107 height 10
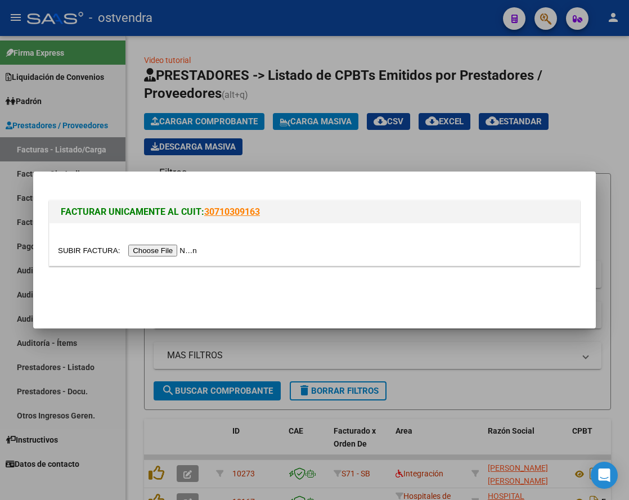
click at [172, 252] on input "file" at bounding box center [129, 251] width 142 height 12
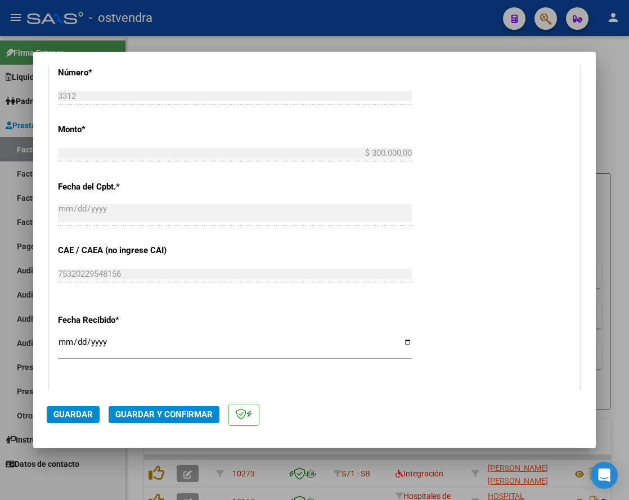
scroll to position [562, 0]
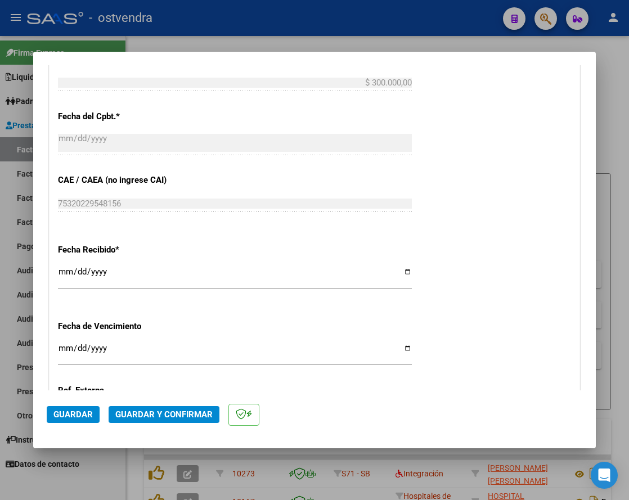
click at [61, 352] on input "Ingresar la fecha" at bounding box center [235, 353] width 354 height 18
type input "[DATE]"
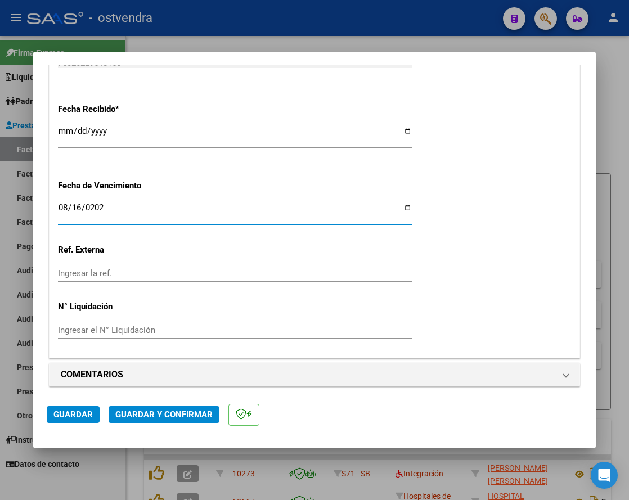
scroll to position [707, 0]
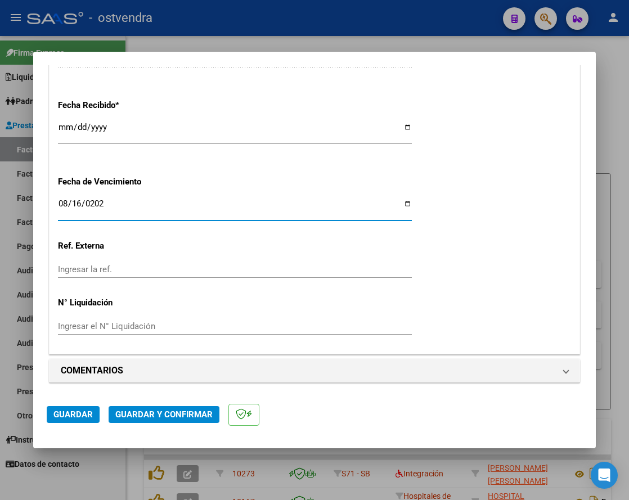
click at [120, 324] on input "Ingresar el N° Liquidación" at bounding box center [235, 326] width 354 height 10
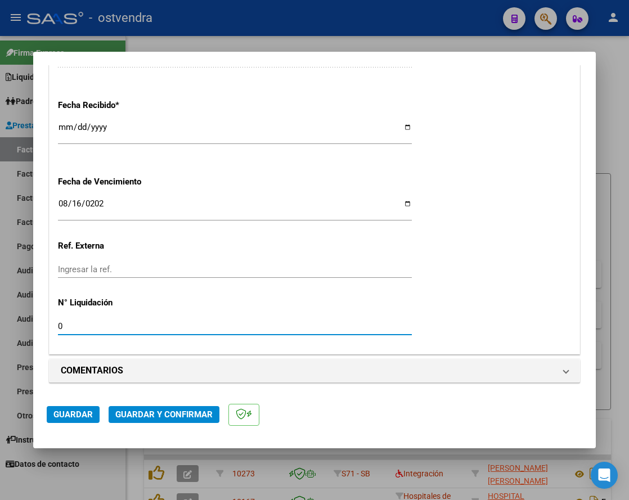
type input "07"
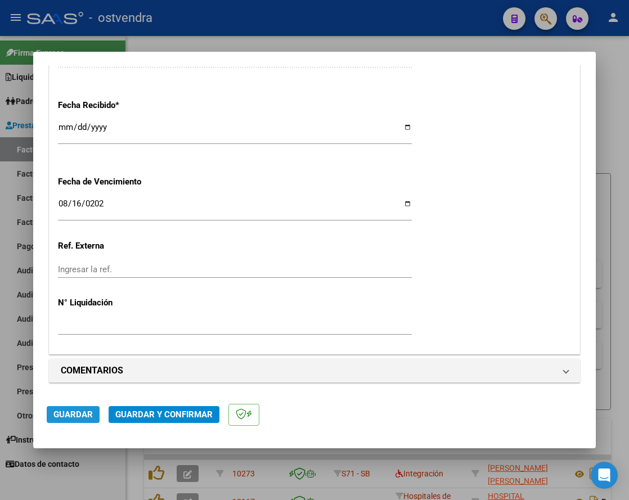
click at [90, 411] on span "Guardar" at bounding box center [72, 414] width 39 height 10
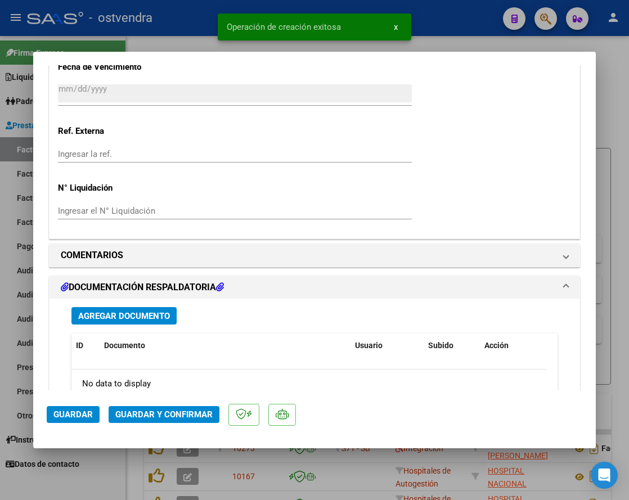
scroll to position [991, 0]
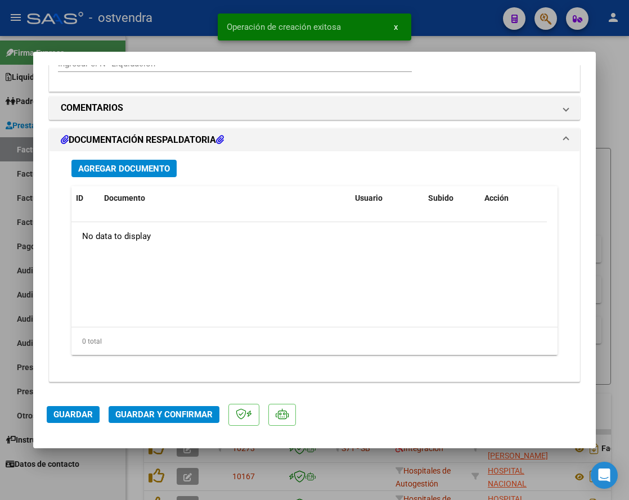
click at [155, 178] on div "Agregar Documento ID Documento Usuario Subido Acción No data to display 0 total…" at bounding box center [314, 261] width 503 height 221
click at [157, 168] on span "Agregar Documento" at bounding box center [124, 169] width 92 height 10
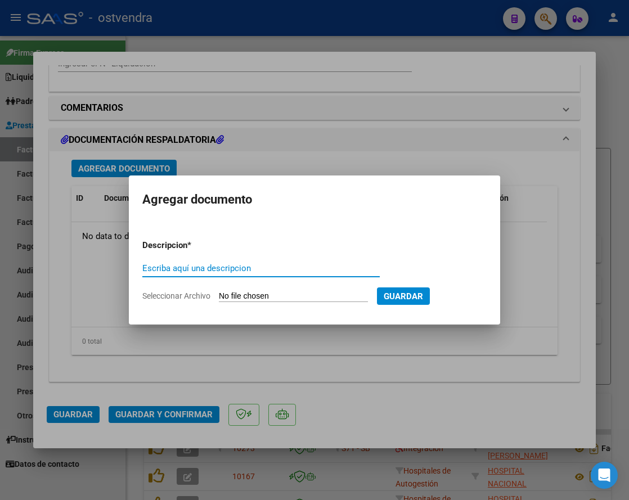
click at [229, 265] on input "Escriba aquí una descripcion" at bounding box center [260, 268] width 237 height 10
type input "DOCUMENTACION"
click at [256, 295] on input "Seleccionar Archivo" at bounding box center [293, 296] width 149 height 11
type input "C:\fakepath\CIRUGIA CENTRO 3312.zip"
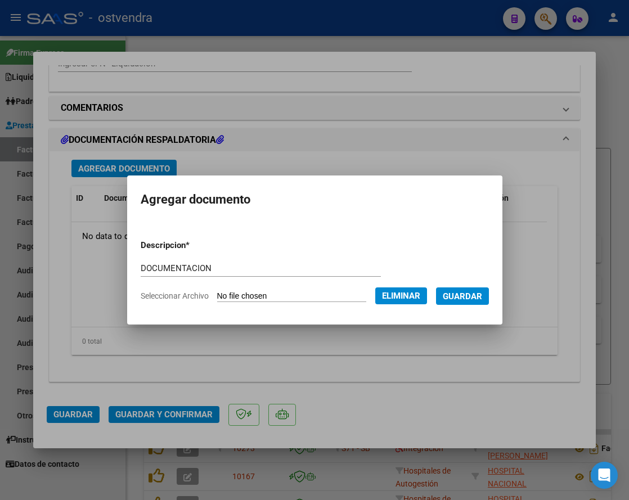
click at [480, 294] on span "Guardar" at bounding box center [461, 296] width 39 height 10
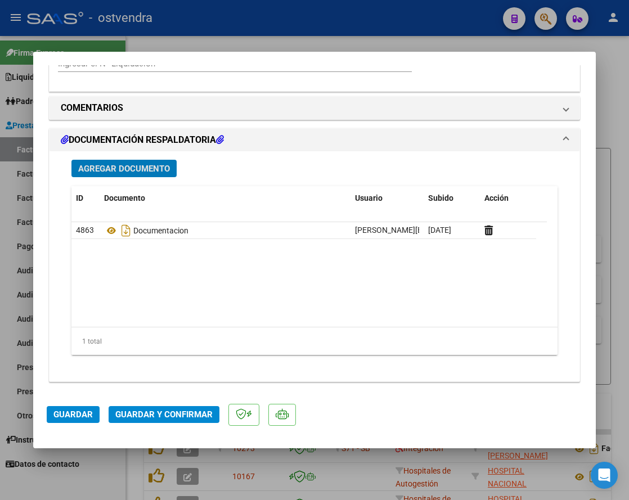
click at [157, 417] on span "Guardar y Confirmar" at bounding box center [163, 414] width 97 height 10
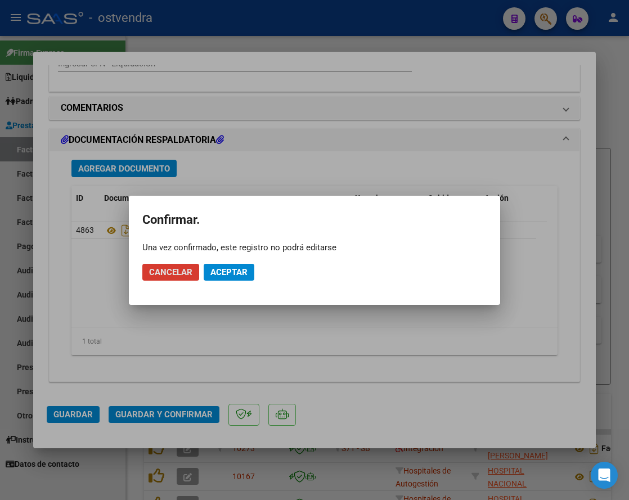
click at [230, 273] on span "Aceptar" at bounding box center [228, 272] width 37 height 10
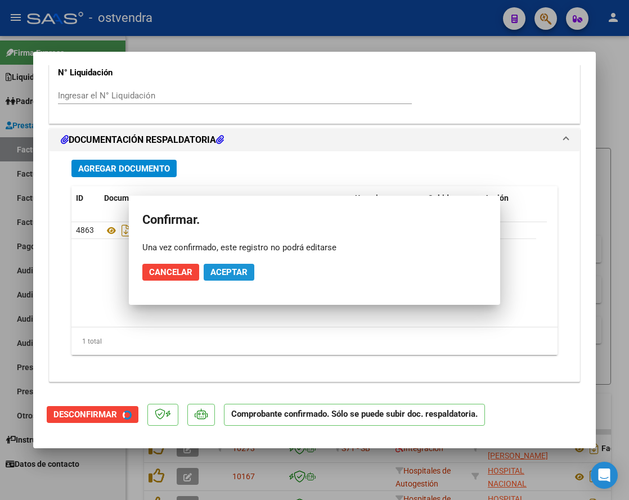
scroll to position [959, 0]
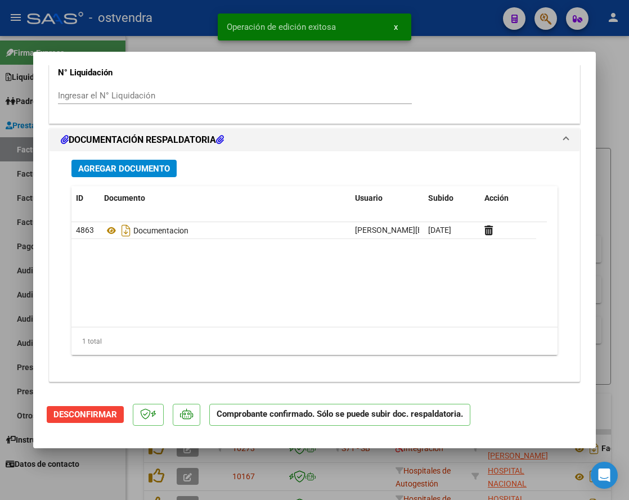
click at [607, 111] on div at bounding box center [314, 250] width 629 height 500
type input "$ 0,00"
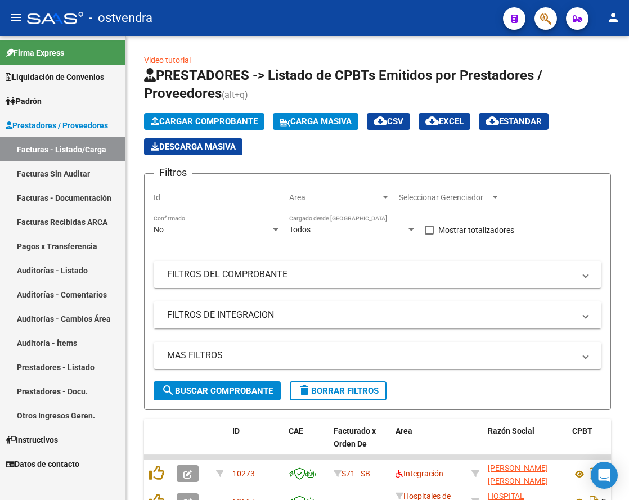
click at [74, 269] on link "Auditorías - Listado" at bounding box center [62, 270] width 125 height 24
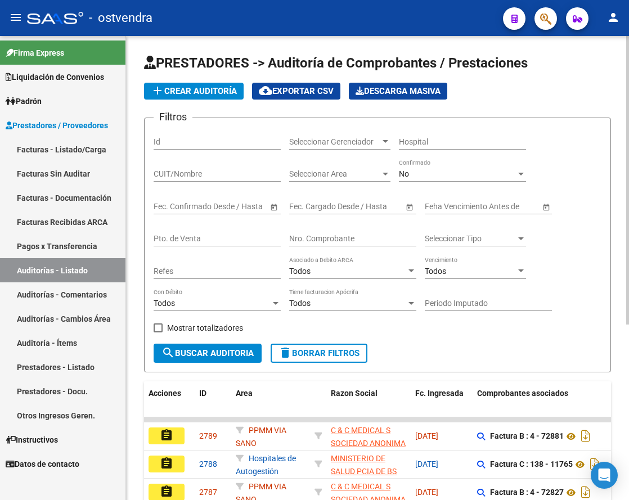
click at [220, 94] on span "add Crear Auditoría" at bounding box center [194, 91] width 86 height 10
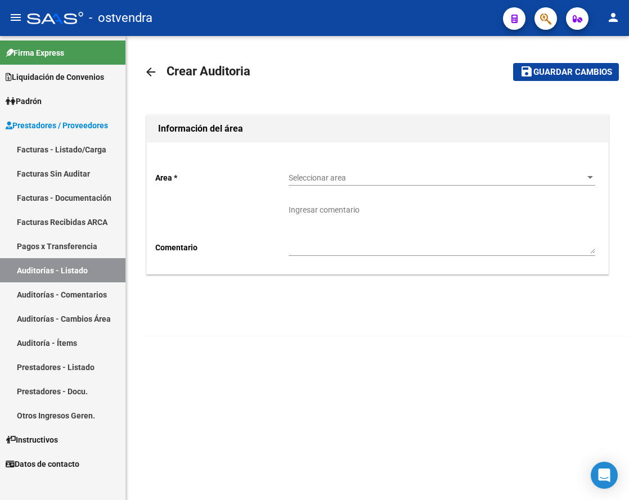
click at [329, 179] on span "Seleccionar area" at bounding box center [436, 178] width 296 height 10
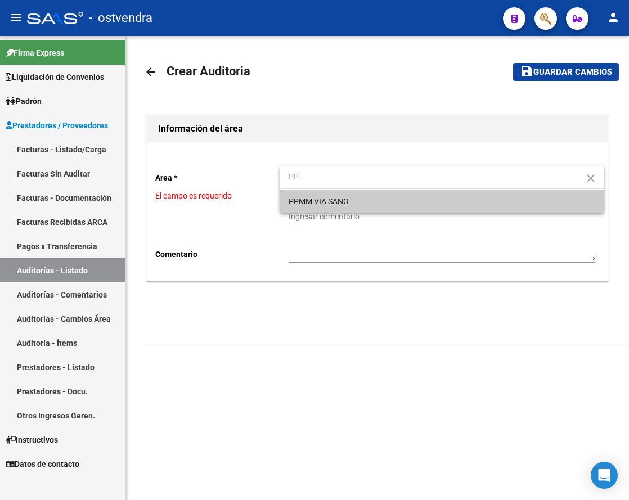
type input "PP"
click at [331, 190] on span "PPMM VIA SANO" at bounding box center [441, 201] width 306 height 24
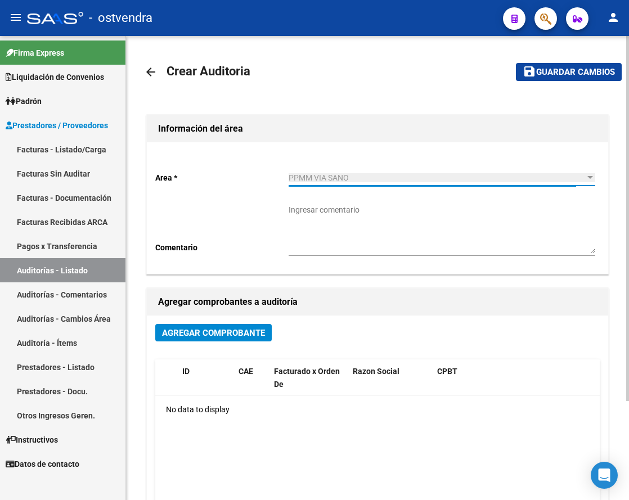
click at [227, 333] on span "Agregar Comprobante" at bounding box center [213, 333] width 103 height 10
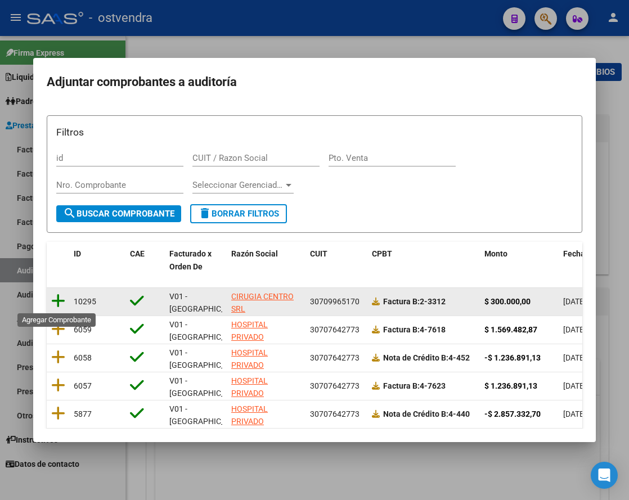
click at [55, 299] on icon at bounding box center [58, 301] width 14 height 16
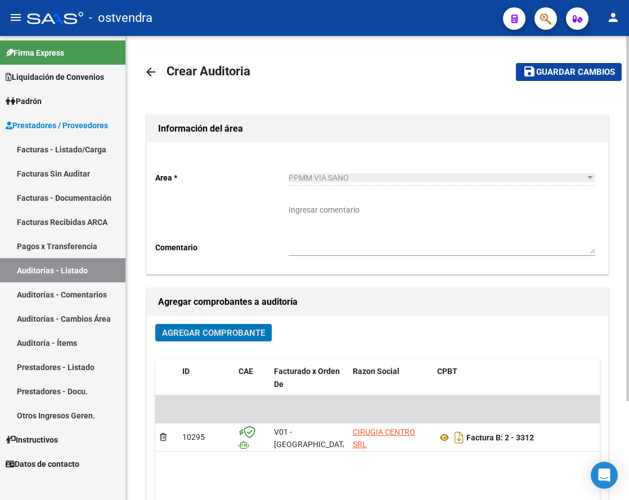
click at [584, 77] on span "Guardar cambios" at bounding box center [575, 72] width 79 height 10
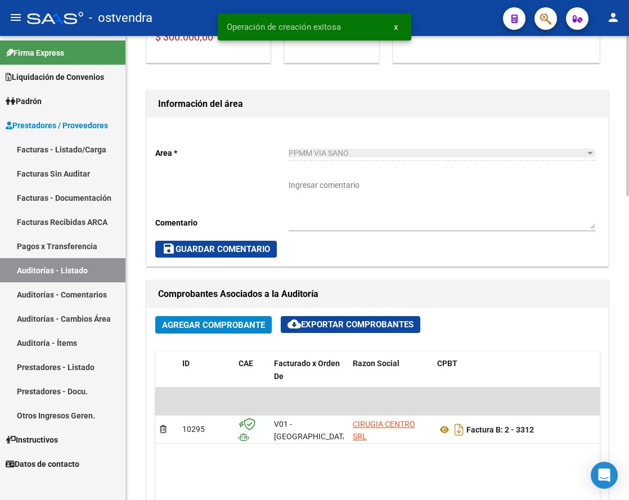
scroll to position [422, 0]
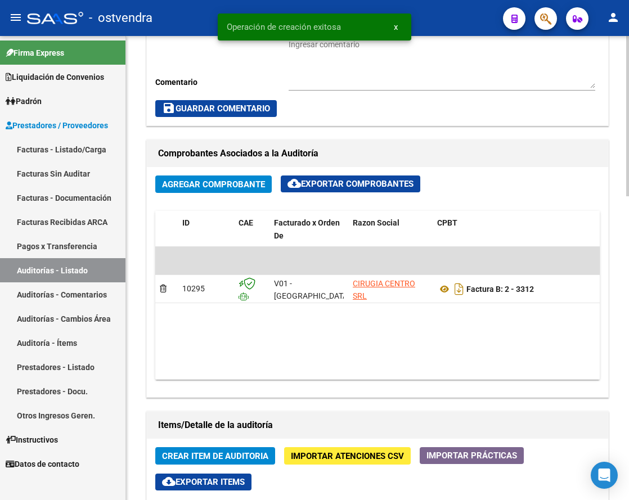
click at [232, 454] on span "Crear Item de Auditoria" at bounding box center [215, 456] width 106 height 10
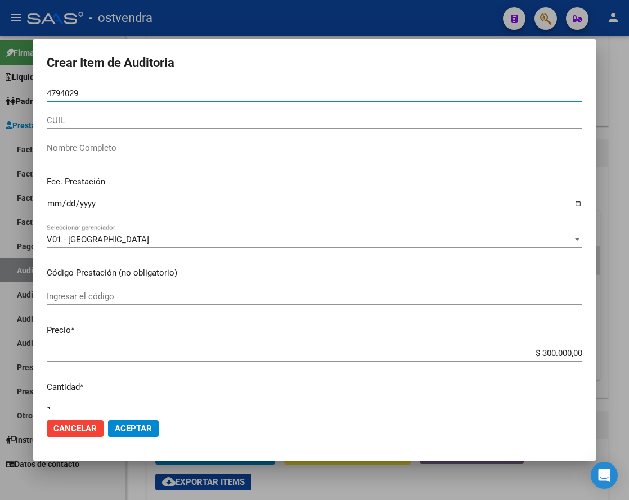
type input "47940292"
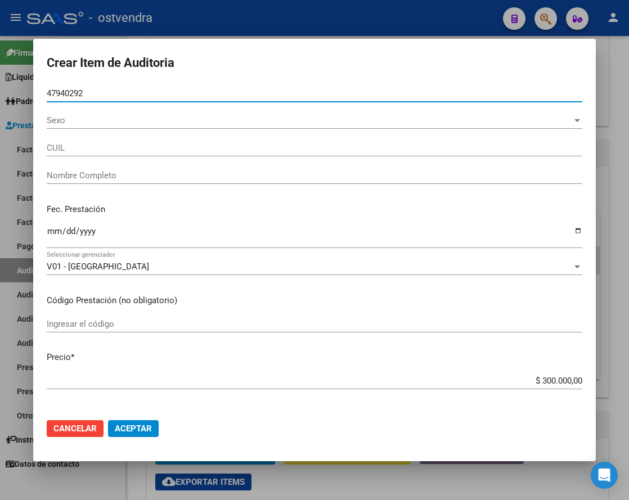
type input "20479402923"
type input "[PERSON_NAME] [PERSON_NAME]"
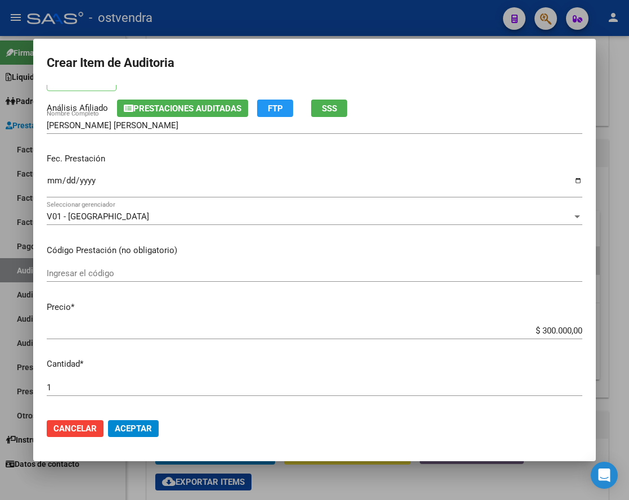
scroll to position [141, 0]
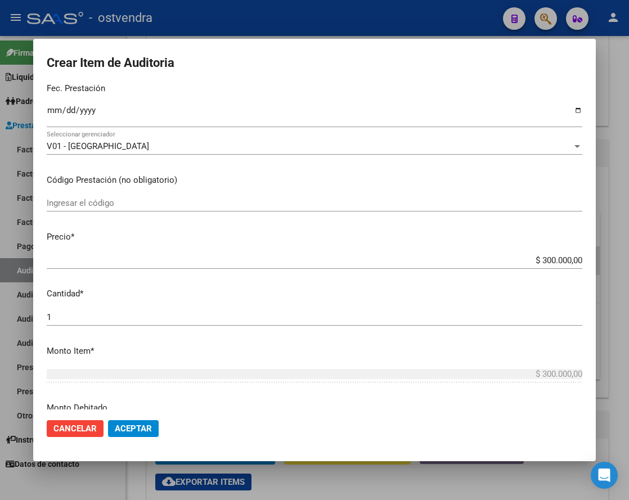
type input "47940292"
click at [142, 425] on span "Aceptar" at bounding box center [133, 428] width 37 height 10
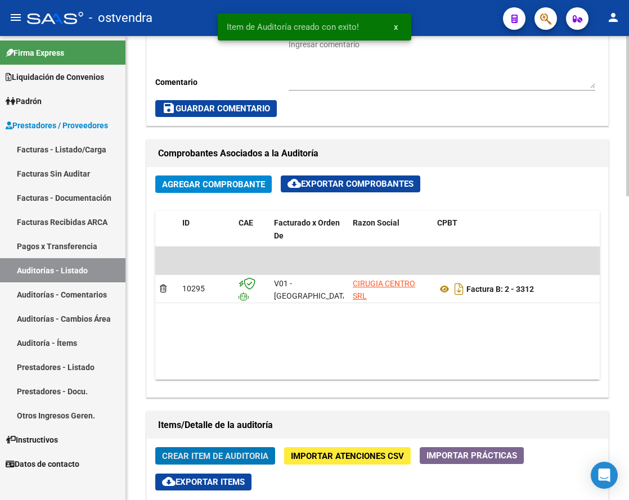
scroll to position [563, 0]
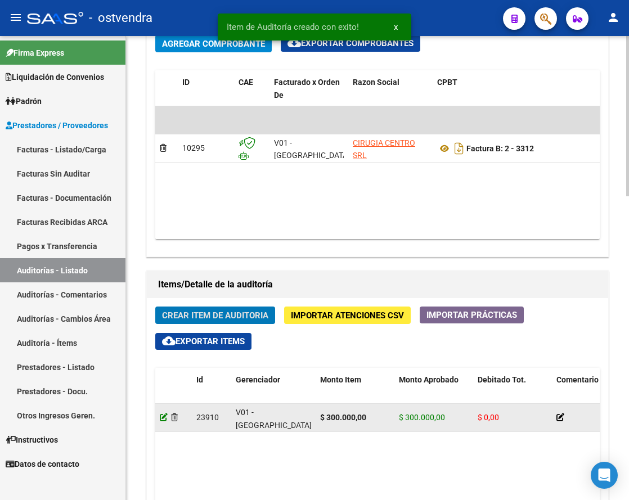
click at [161, 421] on icon at bounding box center [164, 417] width 8 height 8
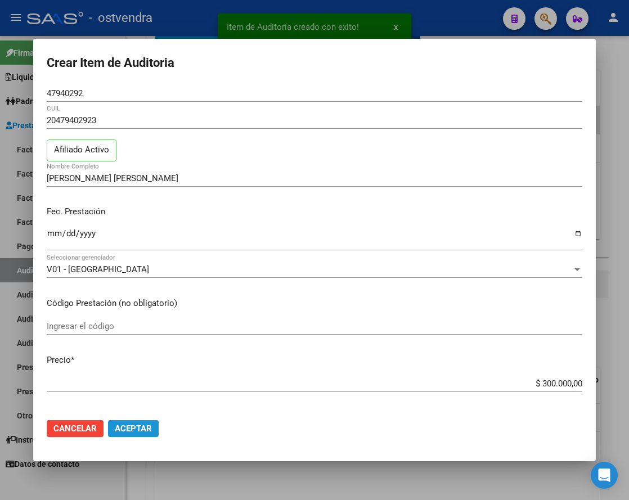
click at [147, 427] on span "Aceptar" at bounding box center [133, 428] width 37 height 10
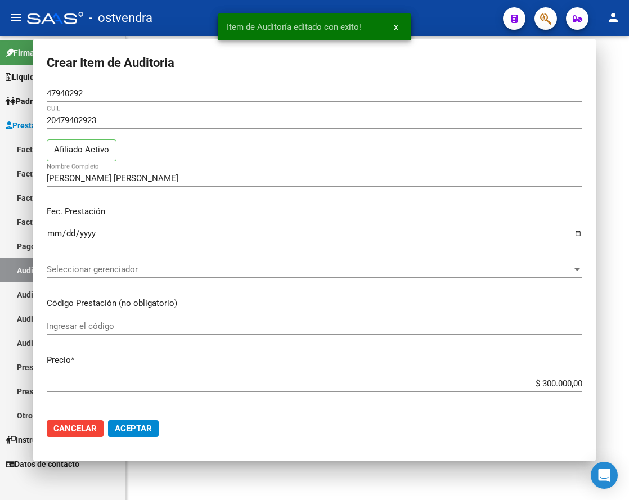
scroll to position [0, 0]
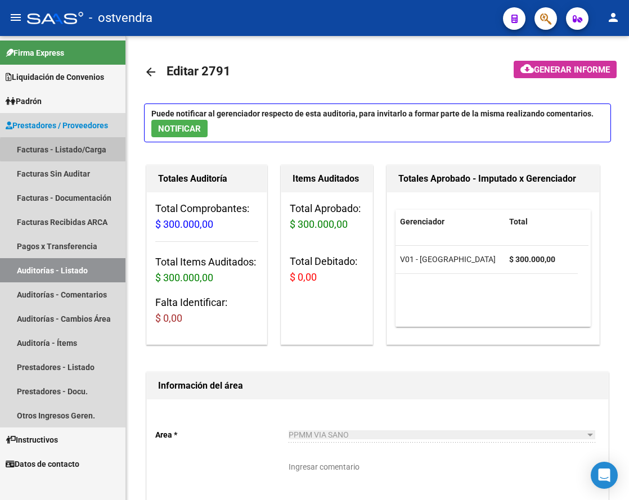
click at [98, 150] on link "Facturas - Listado/Carga" at bounding box center [62, 149] width 125 height 24
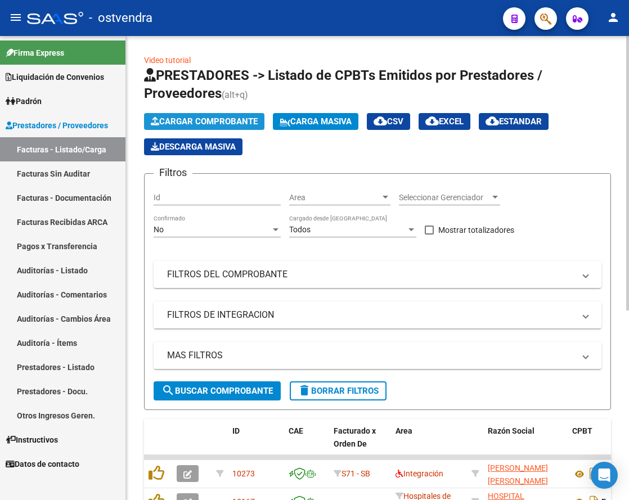
click at [228, 121] on span "Cargar Comprobante" at bounding box center [204, 121] width 107 height 10
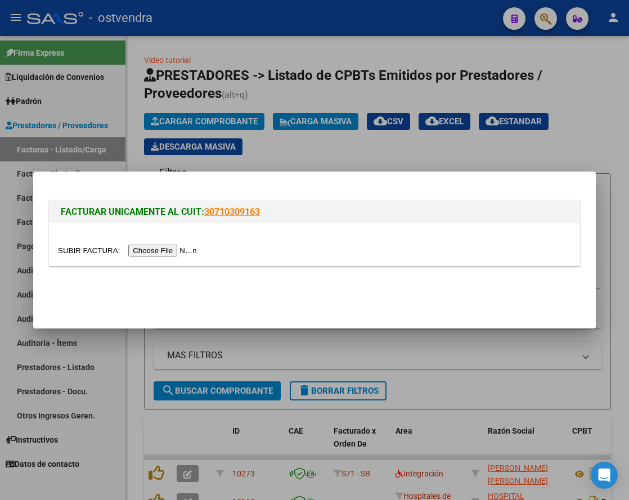
click at [182, 252] on input "file" at bounding box center [129, 251] width 142 height 12
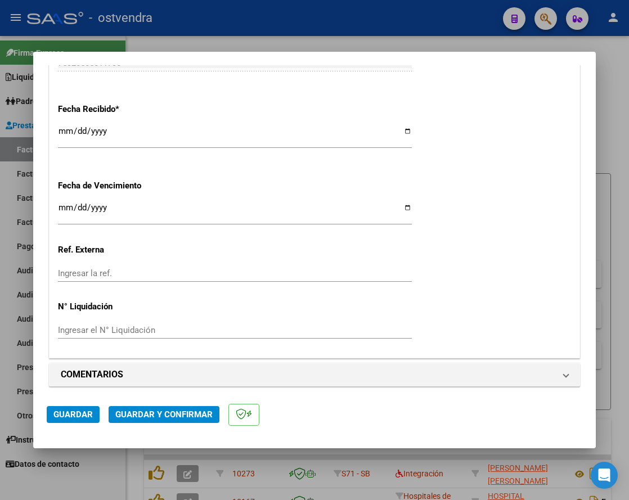
scroll to position [632, 0]
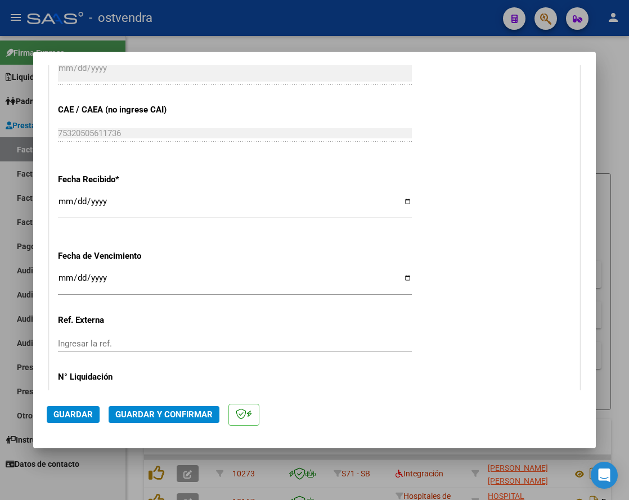
click at [62, 278] on input "Ingresar la fecha" at bounding box center [235, 282] width 354 height 18
type input "[DATE]"
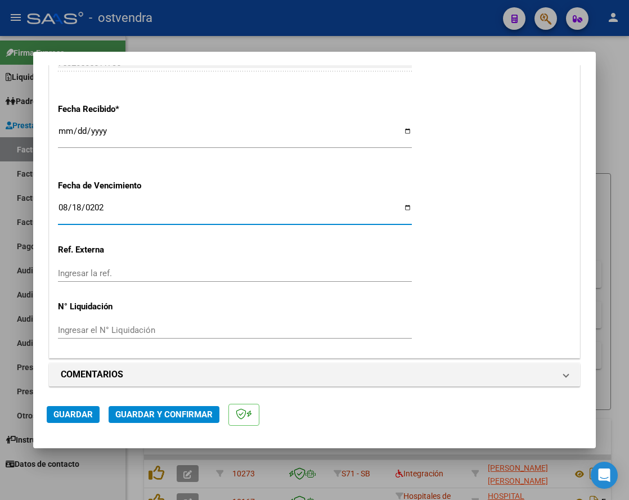
click at [133, 332] on input "Ingresar el N° Liquidación" at bounding box center [235, 330] width 354 height 10
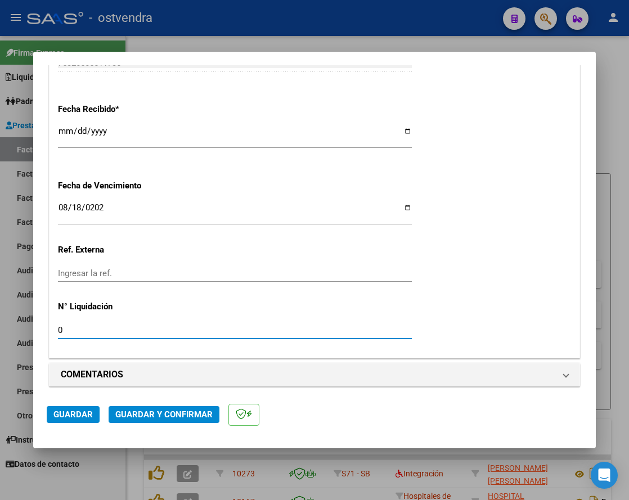
type input "07"
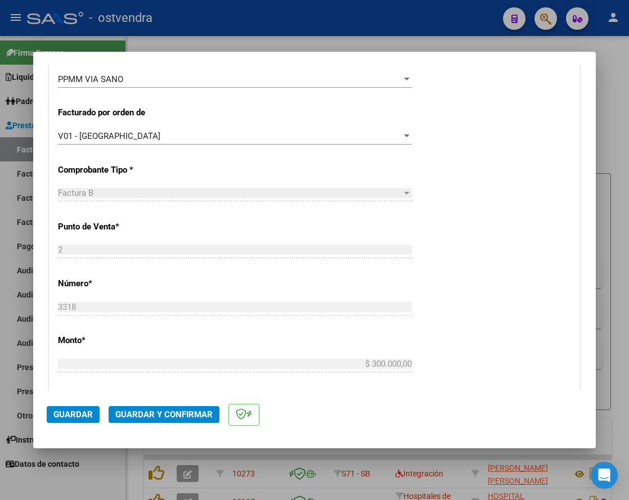
scroll to position [707, 0]
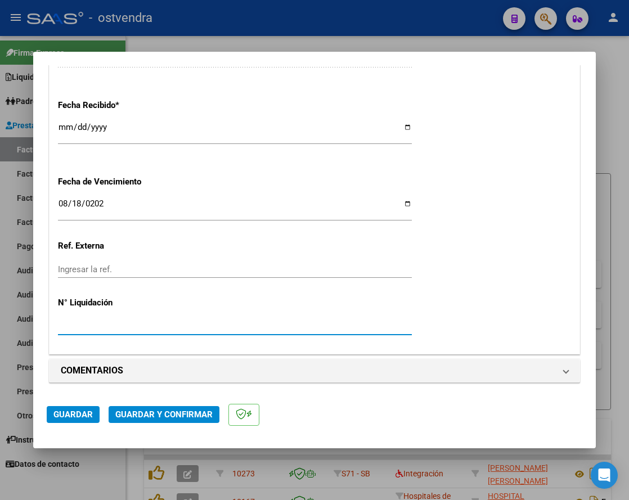
click at [79, 415] on span "Guardar" at bounding box center [72, 414] width 39 height 10
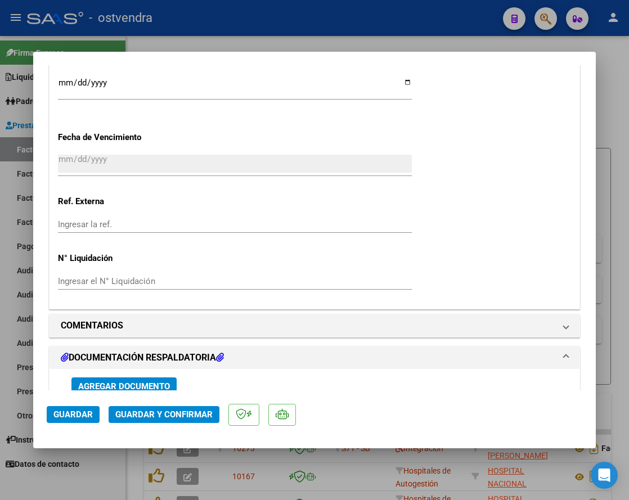
scroll to position [914, 0]
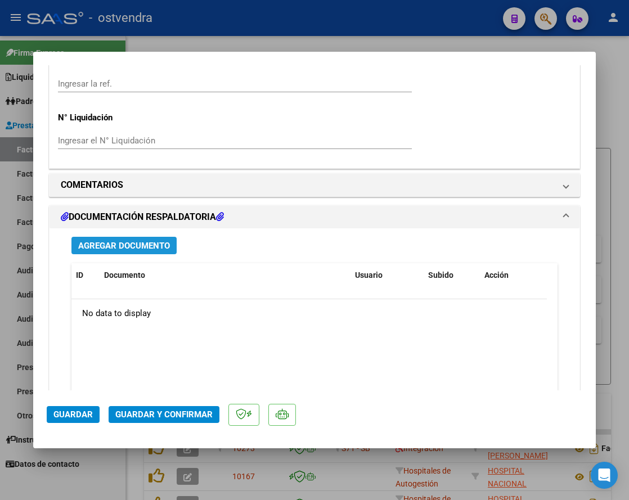
click at [146, 245] on span "Agregar Documento" at bounding box center [124, 246] width 92 height 10
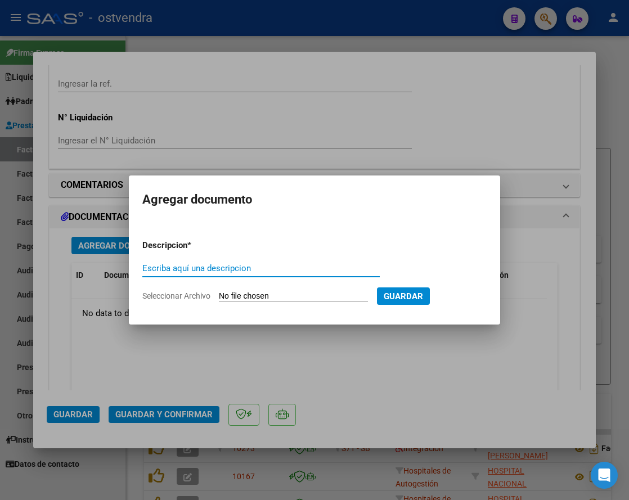
click at [214, 272] on input "Escriba aquí una descripcion" at bounding box center [260, 268] width 237 height 10
type input "DOCUMENTACION"
click at [262, 286] on div "DOCUMENTACION Escriba aquí una descripcion" at bounding box center [260, 274] width 237 height 28
click at [275, 296] on input "Seleccionar Archivo" at bounding box center [293, 296] width 149 height 11
type input "C:\fakepath\CIRUGIA CENTRO 3318.zip"
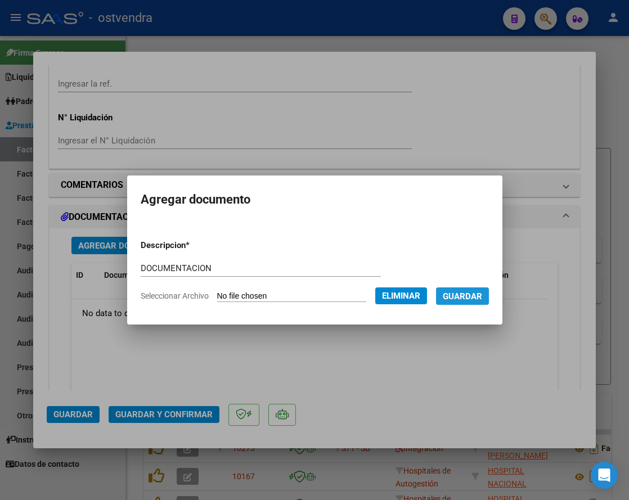
click at [489, 301] on button "Guardar" at bounding box center [462, 295] width 53 height 17
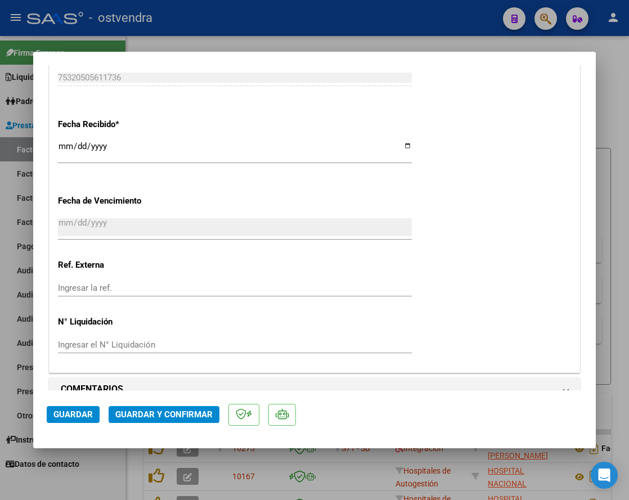
scroll to position [920, 0]
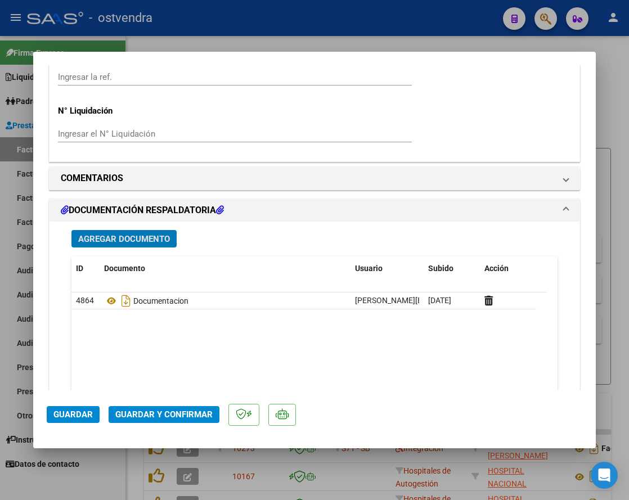
click at [195, 412] on span "Guardar y Confirmar" at bounding box center [163, 414] width 97 height 10
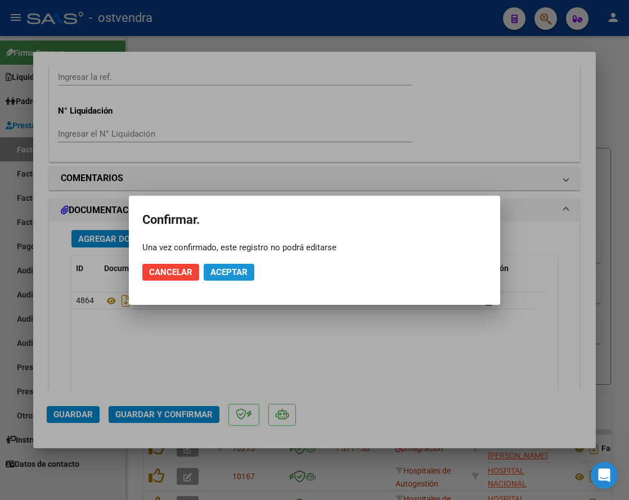
click at [250, 277] on button "Aceptar" at bounding box center [229, 272] width 51 height 17
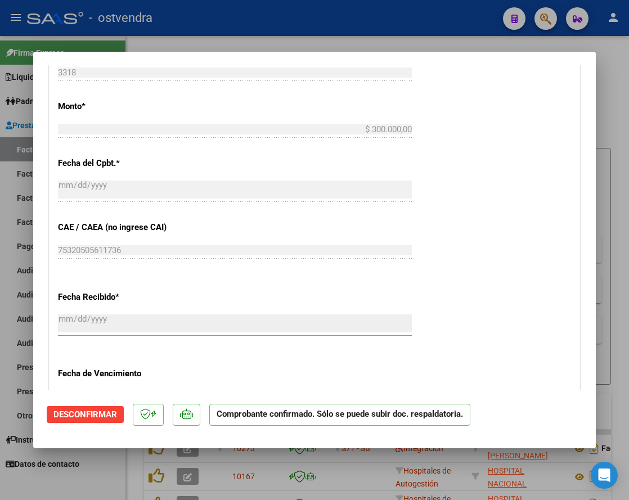
scroll to position [396, 0]
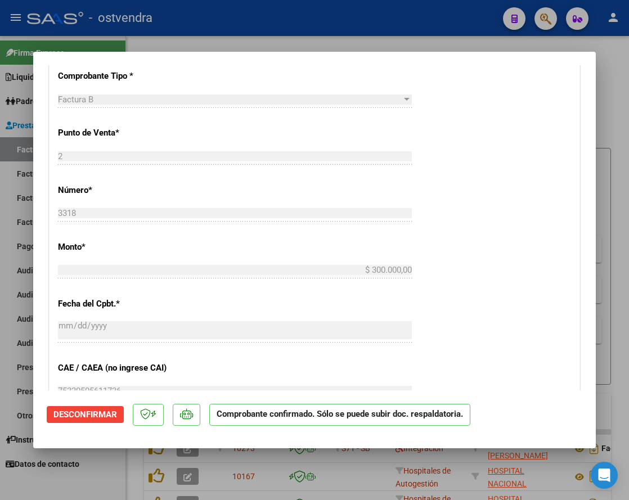
click at [612, 117] on div at bounding box center [314, 250] width 629 height 500
type input "$ 0,00"
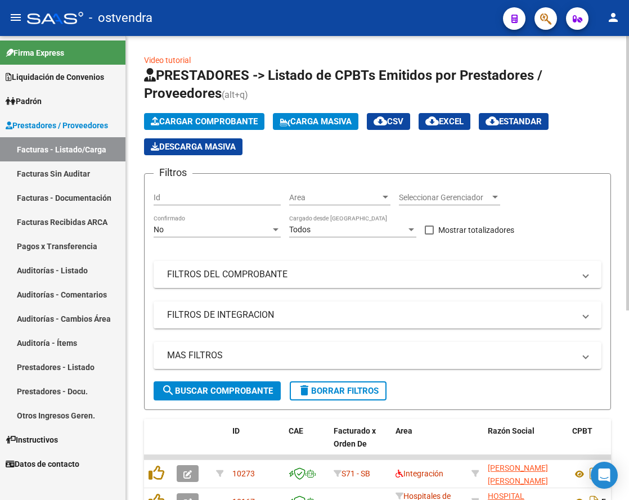
scroll to position [70, 0]
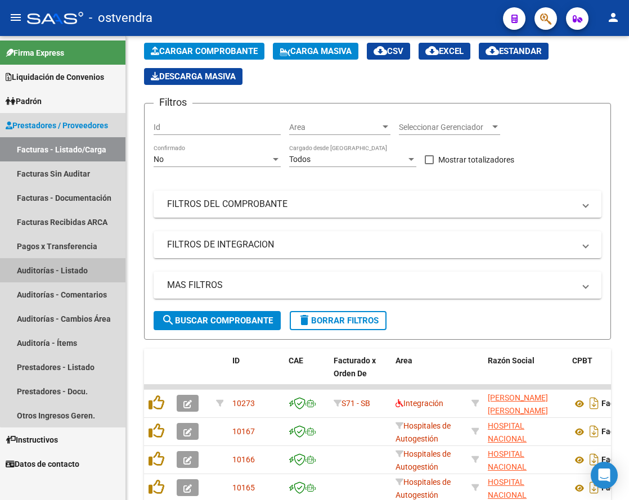
click at [65, 268] on link "Auditorías - Listado" at bounding box center [62, 270] width 125 height 24
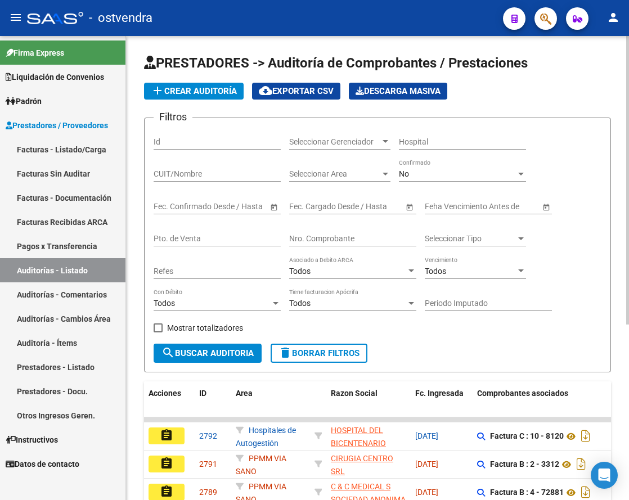
click at [188, 94] on span "add Crear Auditoría" at bounding box center [194, 91] width 86 height 10
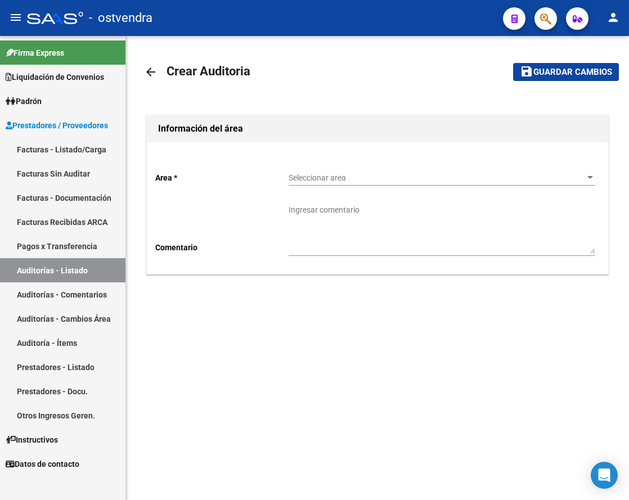
click at [357, 180] on span "Seleccionar area" at bounding box center [436, 178] width 296 height 10
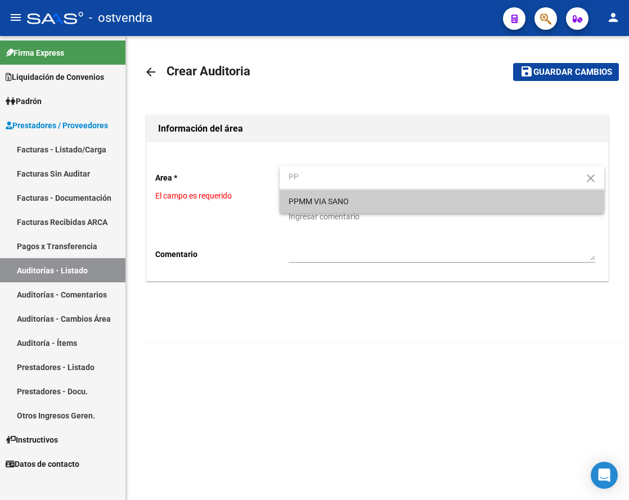
type input "PP"
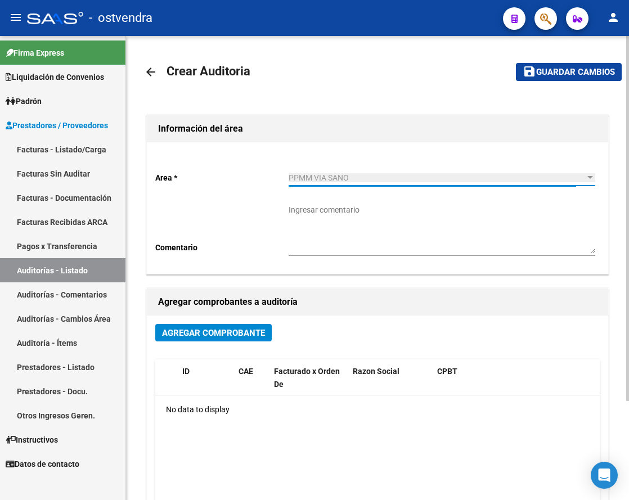
scroll to position [70, 0]
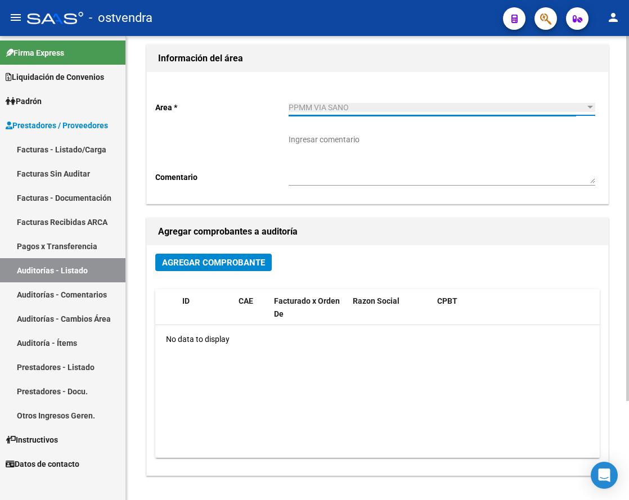
click at [242, 263] on span "Agregar Comprobante" at bounding box center [213, 262] width 103 height 10
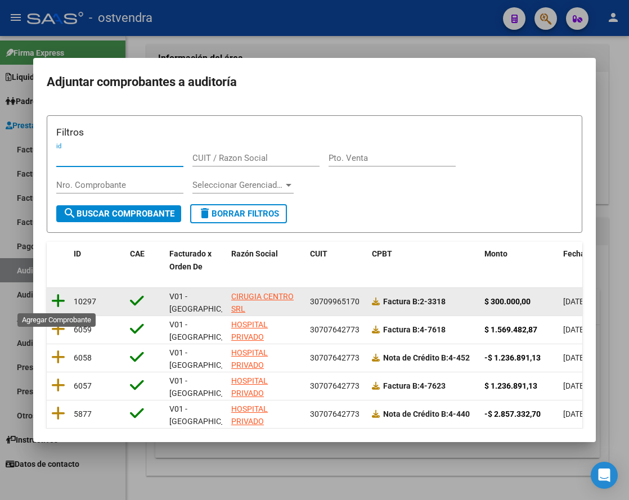
click at [55, 299] on icon at bounding box center [58, 301] width 14 height 16
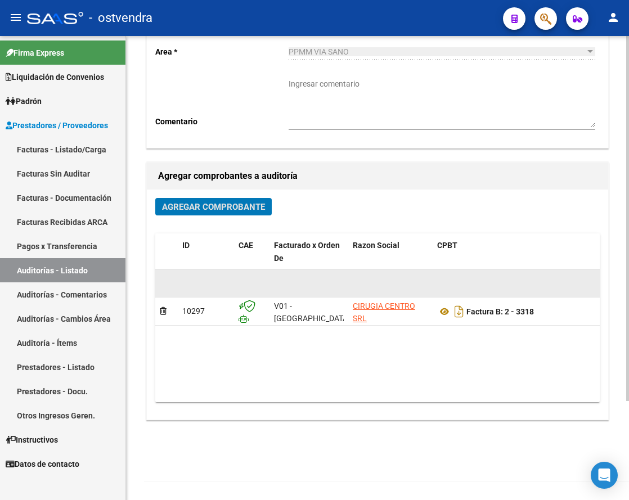
scroll to position [0, 0]
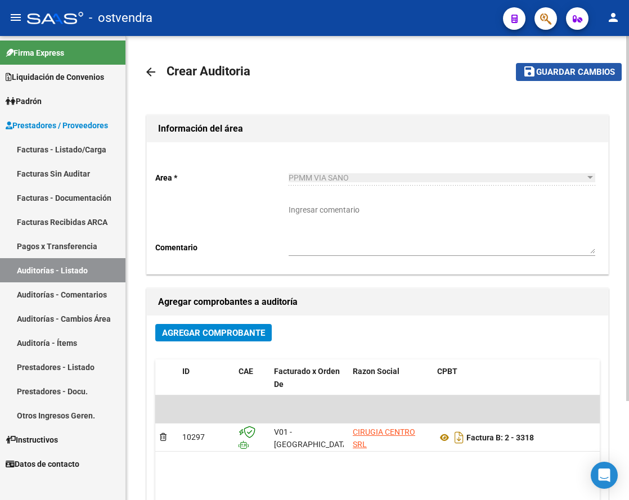
click at [559, 67] on span "Guardar cambios" at bounding box center [575, 72] width 79 height 10
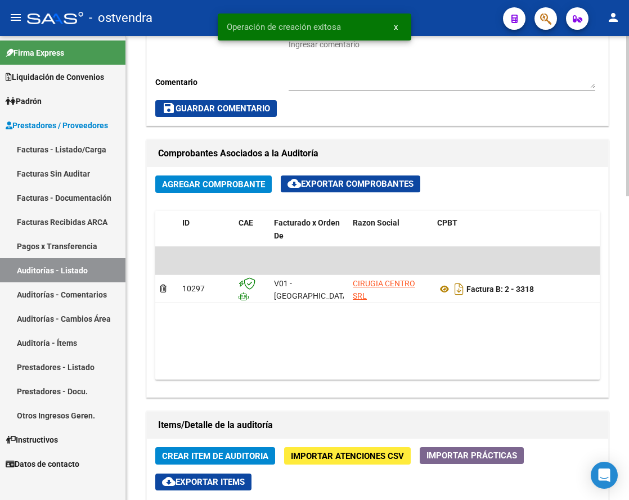
scroll to position [562, 0]
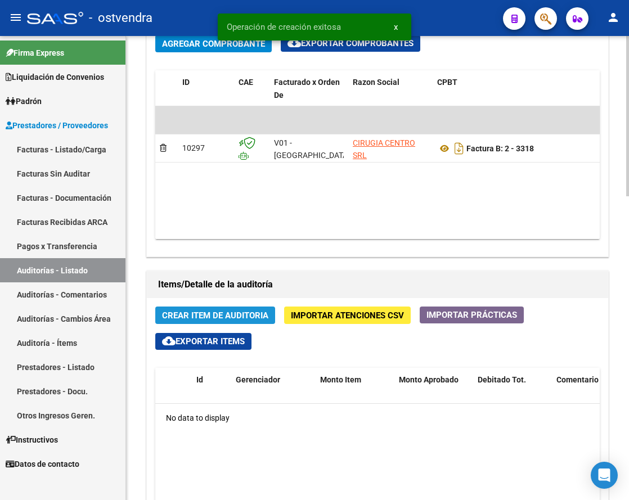
click at [213, 318] on span "Crear Item de Auditoria" at bounding box center [215, 315] width 106 height 10
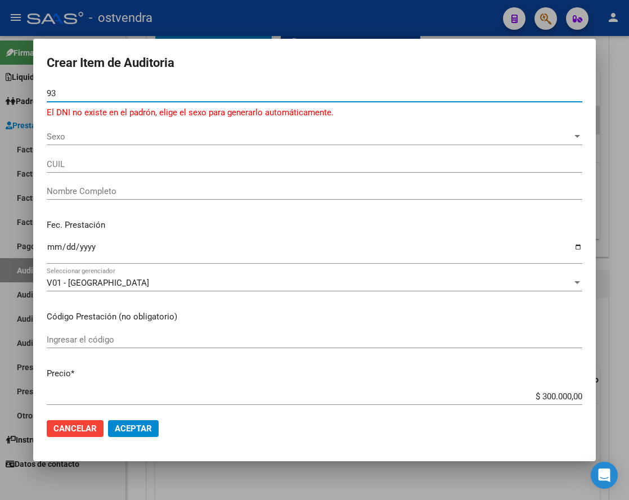
type input "9"
type input "27934502281"
drag, startPoint x: 109, startPoint y: 91, endPoint x: 37, endPoint y: 103, distance: 73.1
click at [37, 103] on mat-dialog-content "27934502281 Nro Documento El DNI no existe en el padrón, elige el sexo para gen…" at bounding box center [314, 247] width 562 height 325
click at [100, 170] on div "CUIL" at bounding box center [314, 164] width 535 height 17
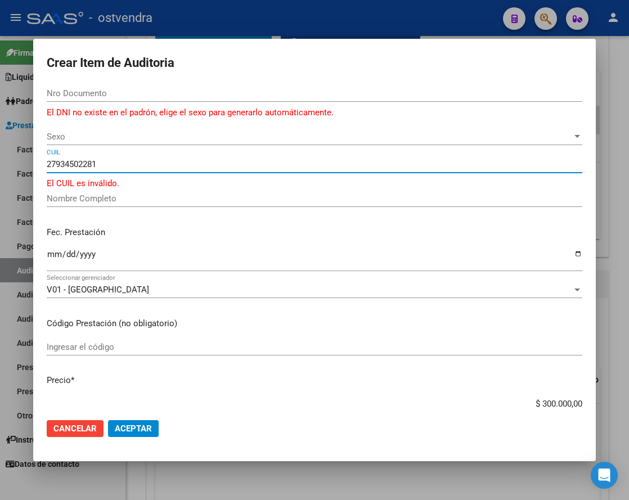
type input "27934502281"
click at [149, 161] on input "27934502281" at bounding box center [314, 164] width 535 height 10
drag, startPoint x: 144, startPoint y: 164, endPoint x: 15, endPoint y: 178, distance: 130.1
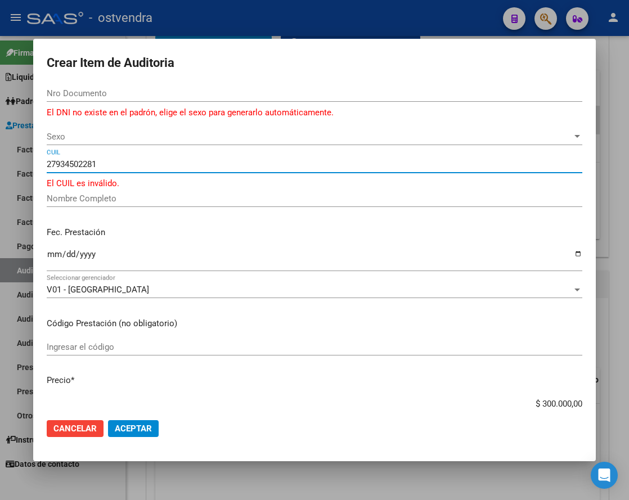
click at [15, 178] on div "Crear Item de Auditoria Nro Documento El DNI no existe en el padrón, elige el s…" at bounding box center [314, 250] width 629 height 500
click at [59, 198] on input "Nombre Completo" at bounding box center [314, 198] width 535 height 10
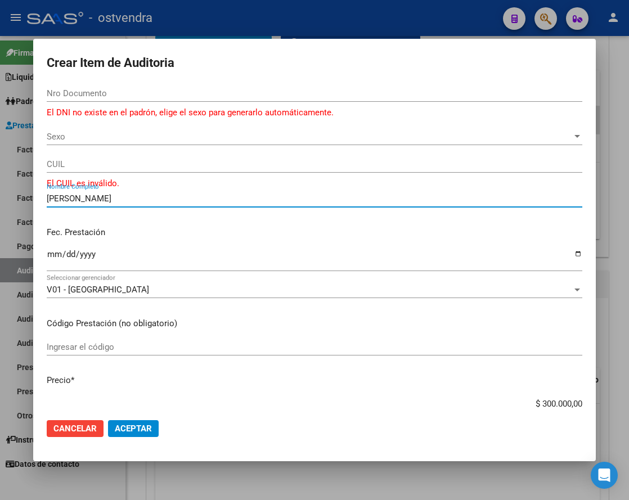
type input "[PERSON_NAME]"
click at [108, 420] on button "Aceptar" at bounding box center [133, 428] width 51 height 17
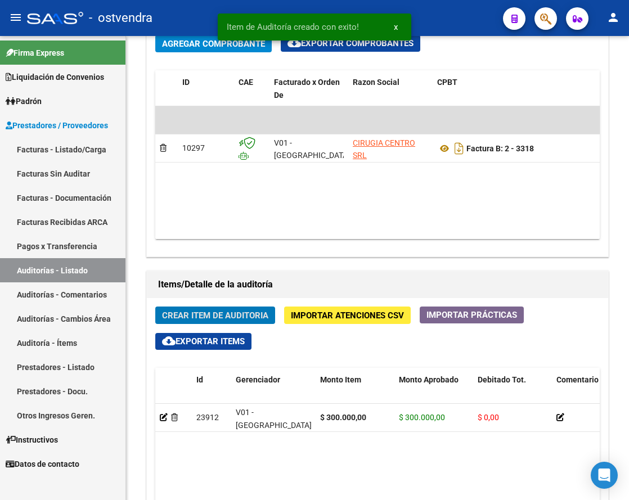
scroll to position [563, 0]
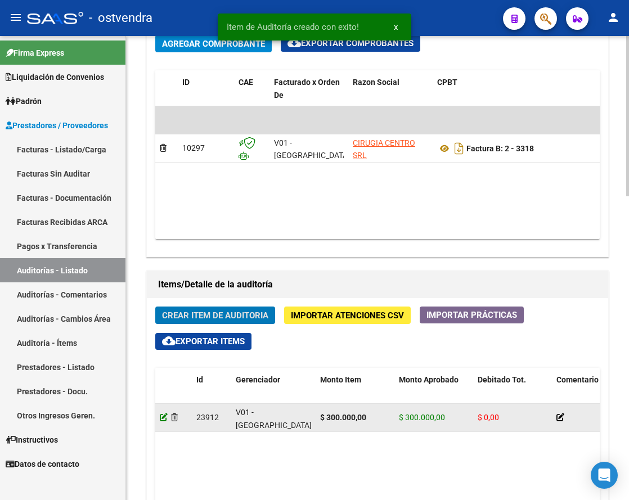
click at [160, 420] on icon at bounding box center [164, 417] width 8 height 8
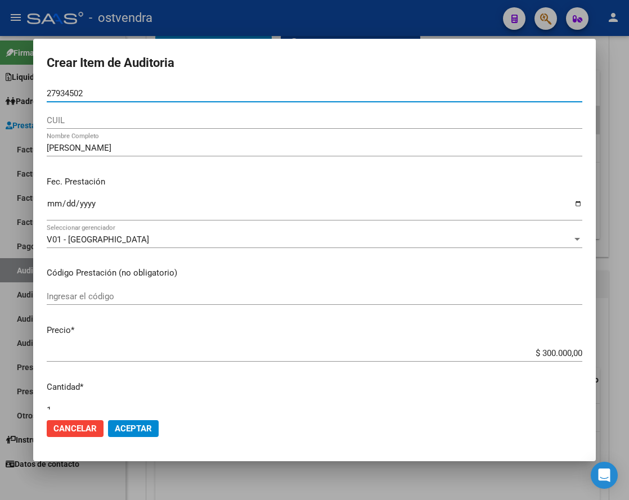
drag, startPoint x: 117, startPoint y: 94, endPoint x: 35, endPoint y: 92, distance: 82.1
click at [35, 92] on mat-dialog-content "27934502 Nro Documento CUIL [PERSON_NAME] Nombre Completo Fec. Prestación Ingre…" at bounding box center [314, 247] width 562 height 325
click at [164, 153] on div "[PERSON_NAME] Nombre Completo" at bounding box center [314, 147] width 535 height 17
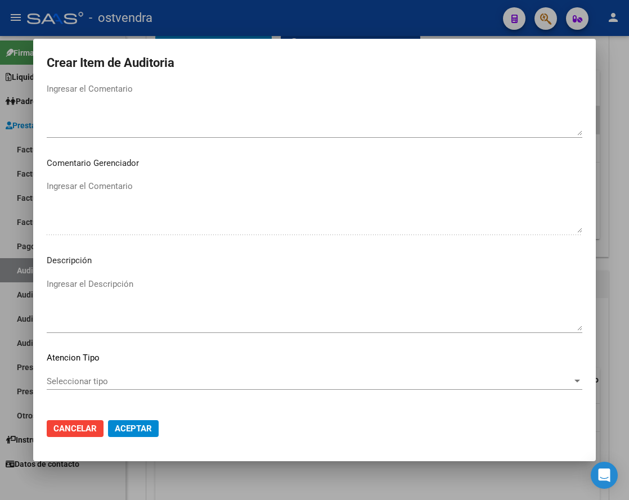
scroll to position [539, 0]
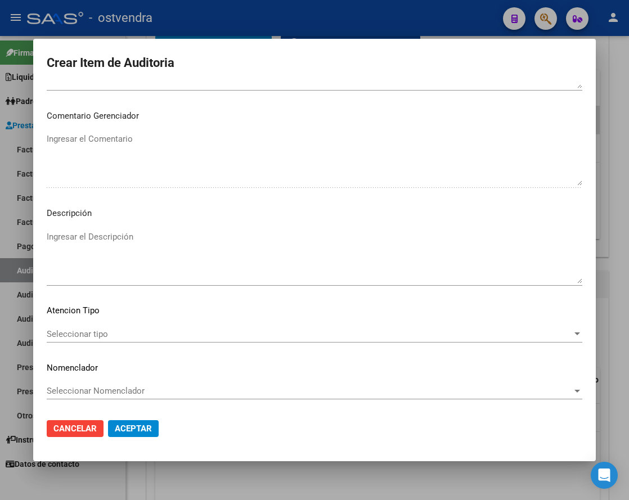
click at [77, 431] on span "Cancelar" at bounding box center [74, 428] width 43 height 10
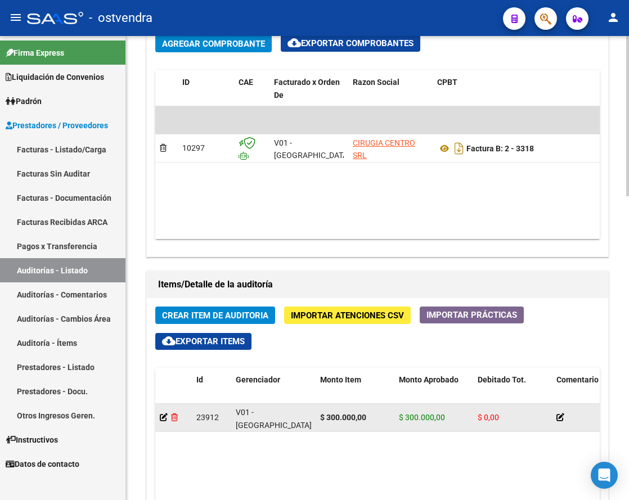
click at [173, 420] on icon at bounding box center [174, 417] width 7 height 8
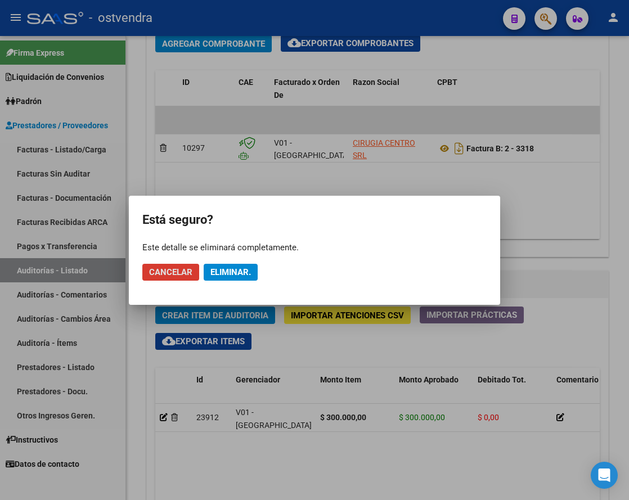
click at [216, 281] on mat-dialog-actions "Cancelar Eliminar." at bounding box center [314, 272] width 344 height 38
click at [224, 273] on span "Eliminar." at bounding box center [230, 272] width 40 height 10
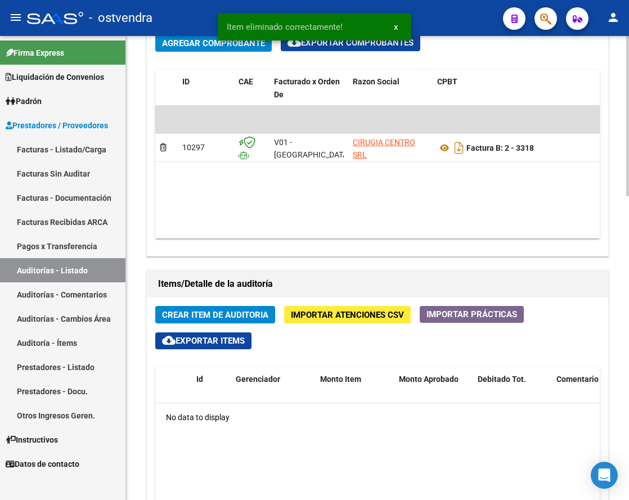
scroll to position [562, 0]
